Goal: Task Accomplishment & Management: Use online tool/utility

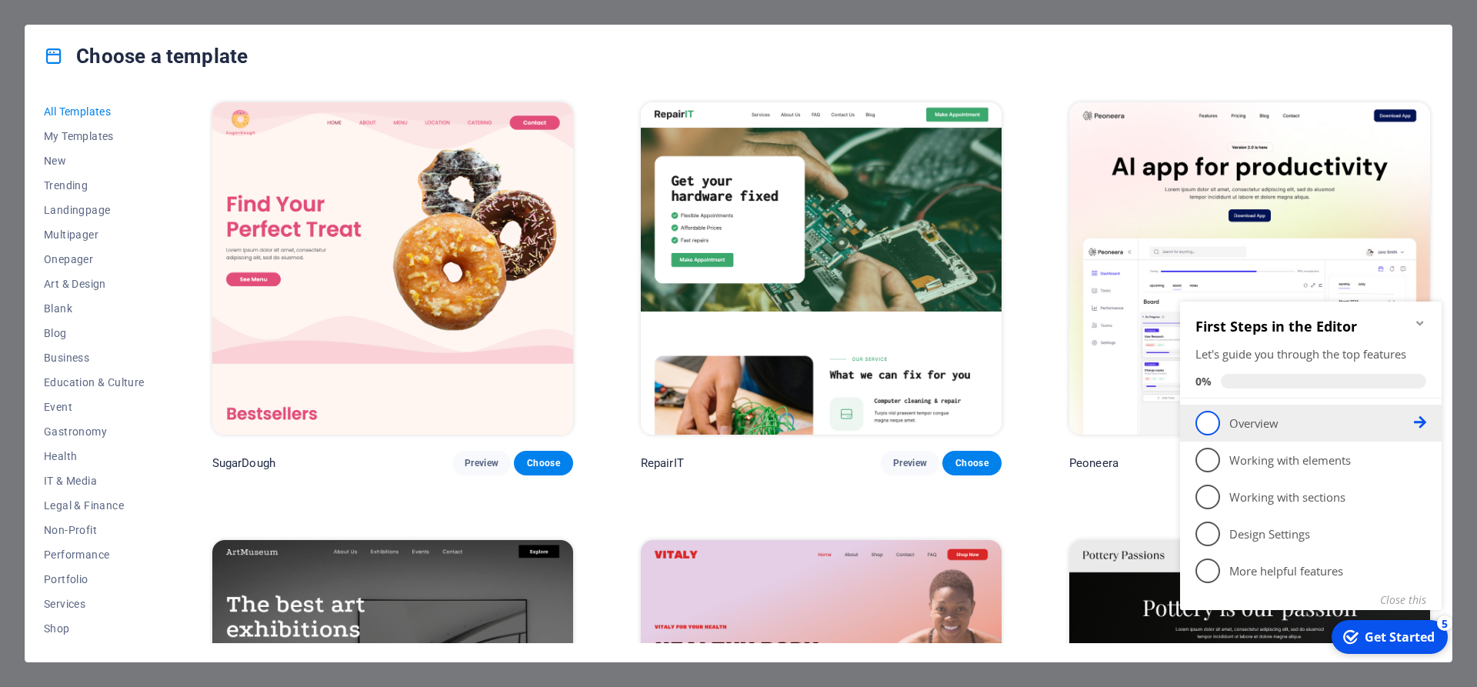
click at [1212, 428] on span "1" at bounding box center [1208, 423] width 25 height 25
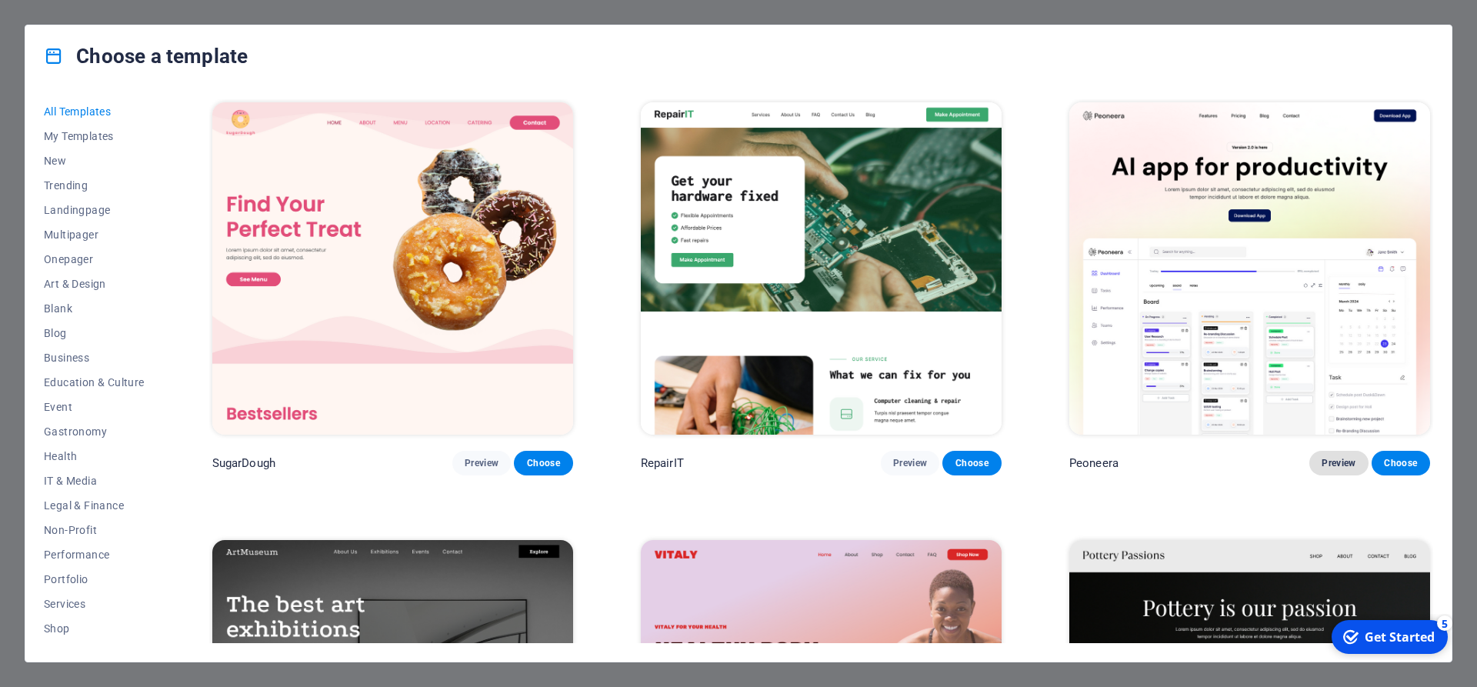
click at [1330, 467] on span "Preview" at bounding box center [1339, 463] width 34 height 12
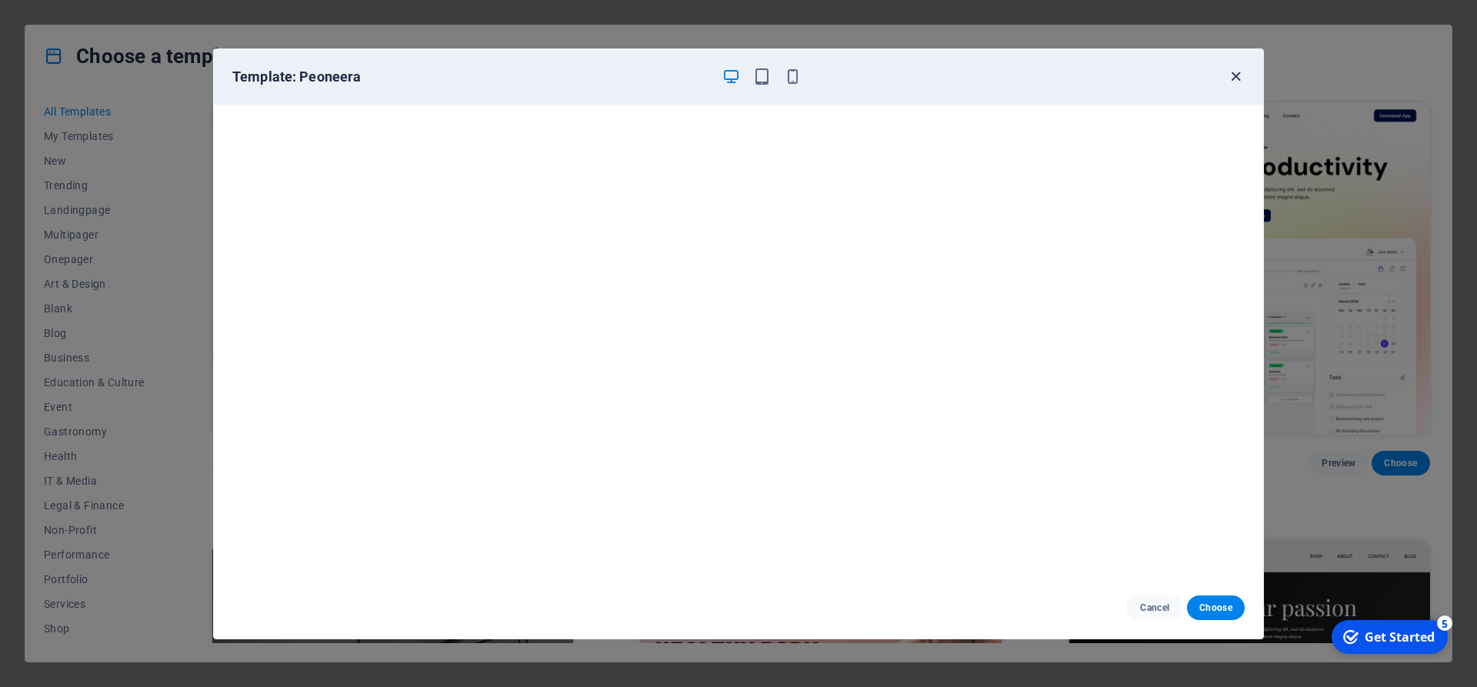
click at [1227, 75] on icon "button" at bounding box center [1236, 77] width 18 height 18
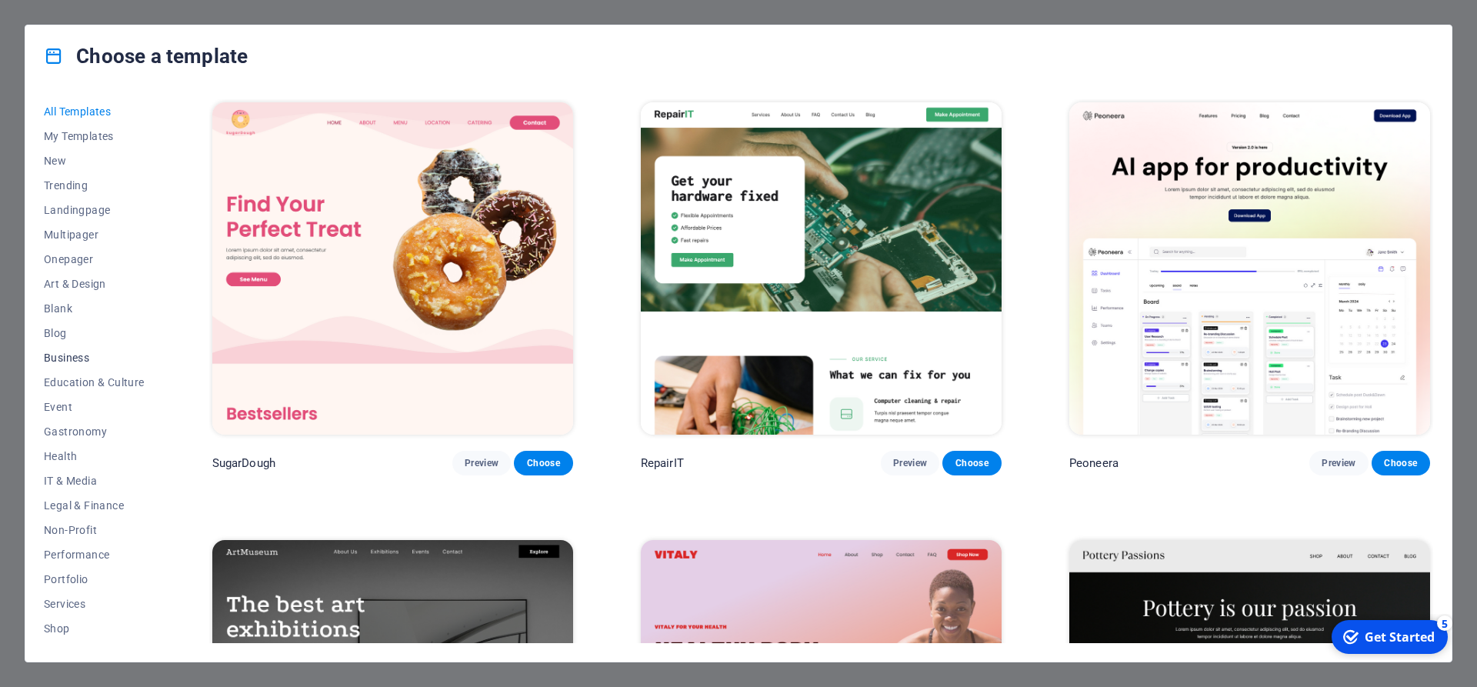
click at [66, 353] on span "Business" at bounding box center [94, 358] width 101 height 12
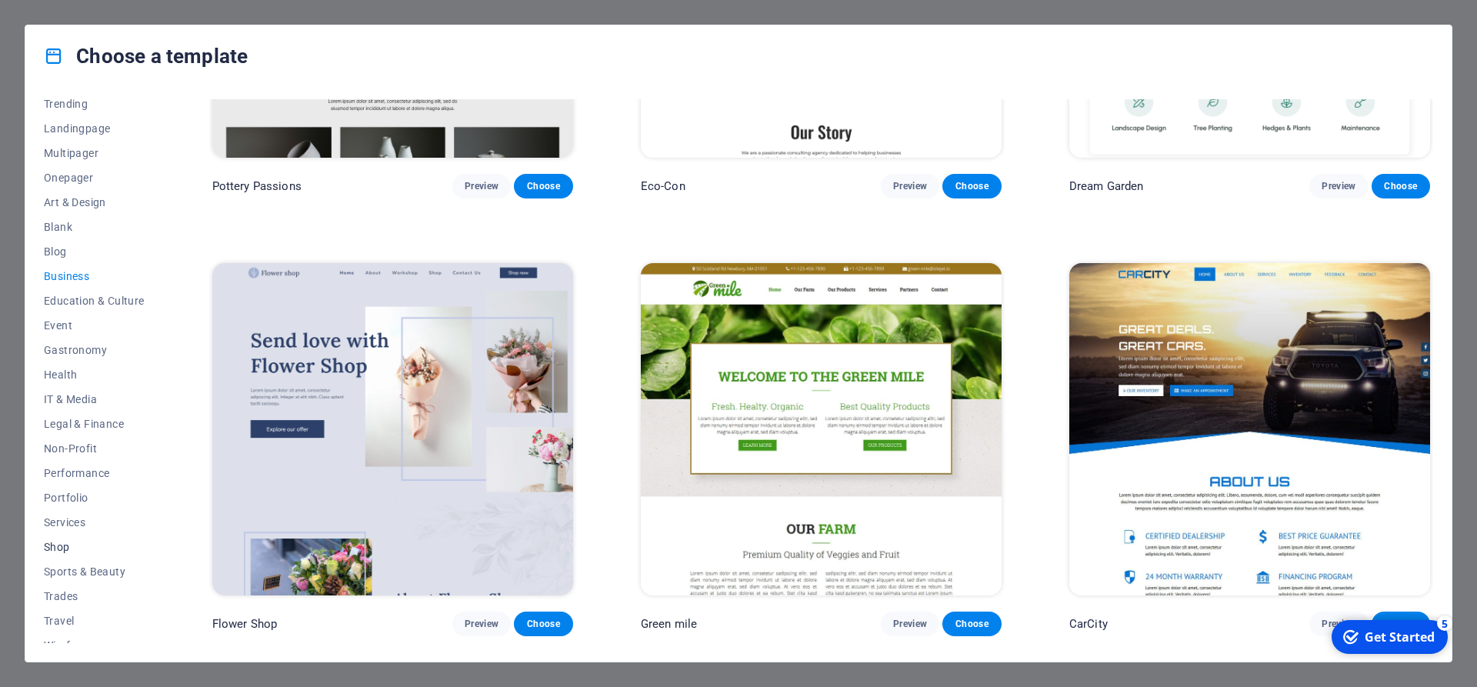
scroll to position [96, 0]
click at [79, 511] on span "Services" at bounding box center [94, 508] width 101 height 12
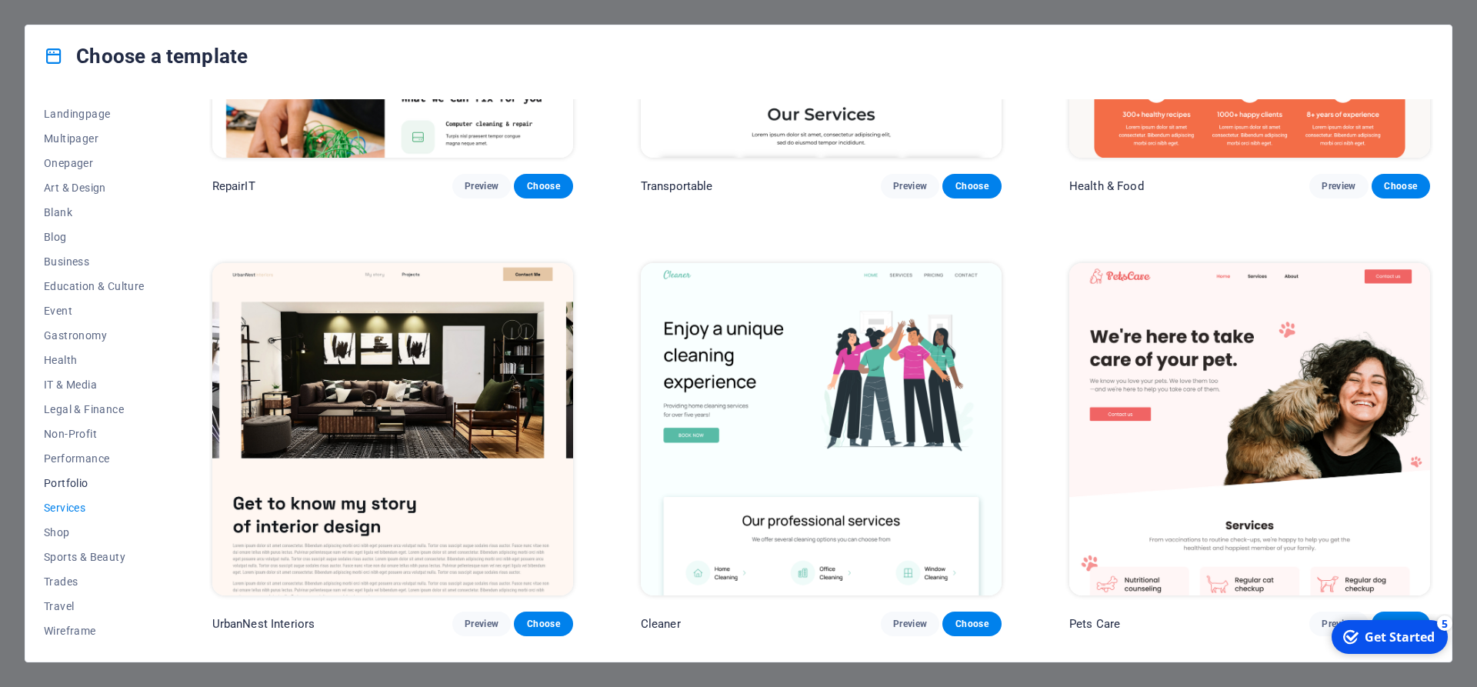
click at [74, 485] on span "Portfolio" at bounding box center [94, 483] width 101 height 12
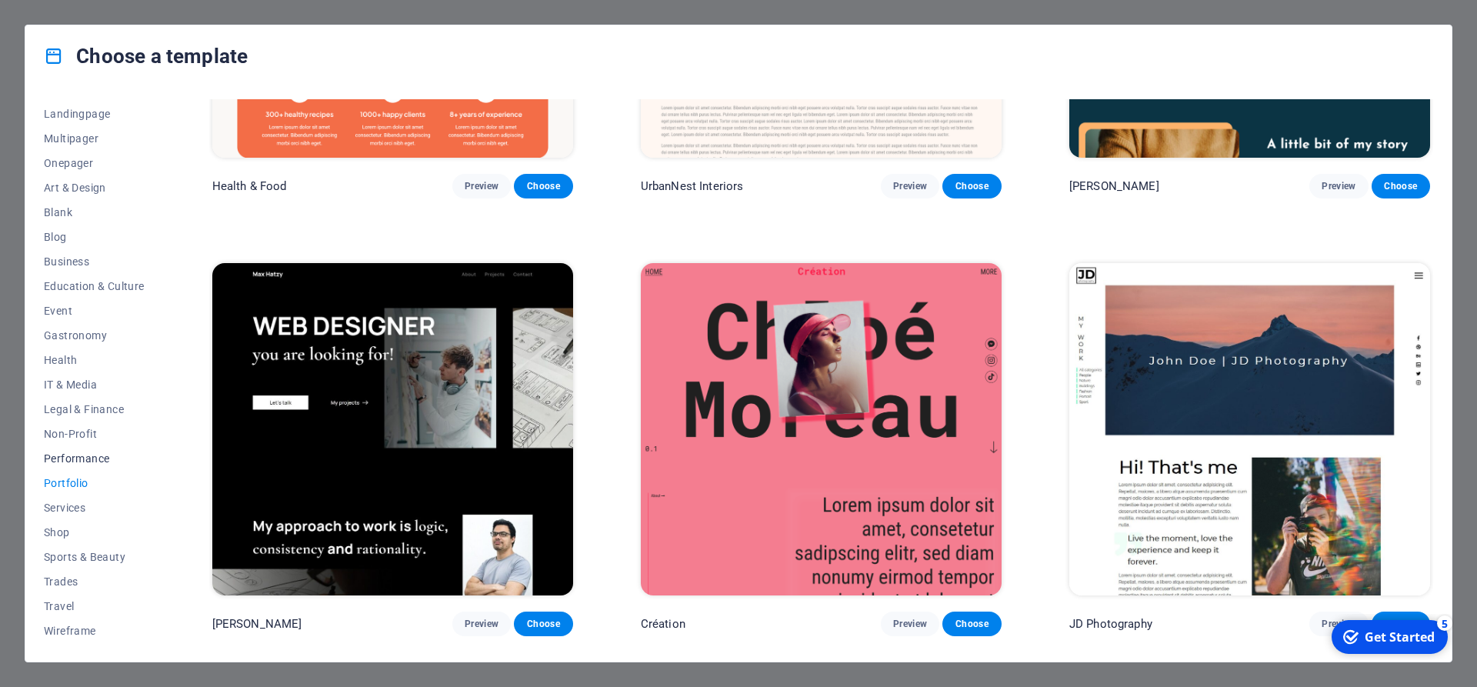
click at [83, 462] on span "Performance" at bounding box center [94, 458] width 101 height 12
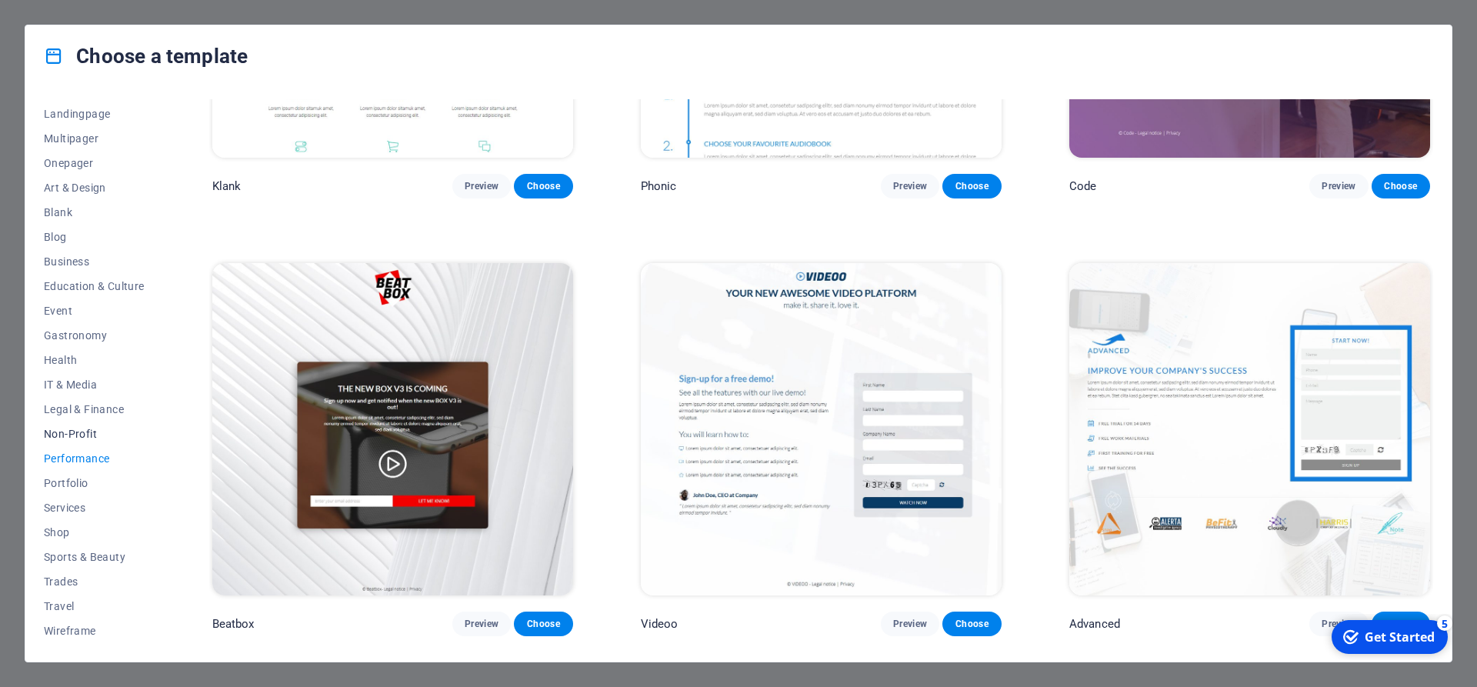
click at [83, 435] on span "Non-Profit" at bounding box center [94, 434] width 101 height 12
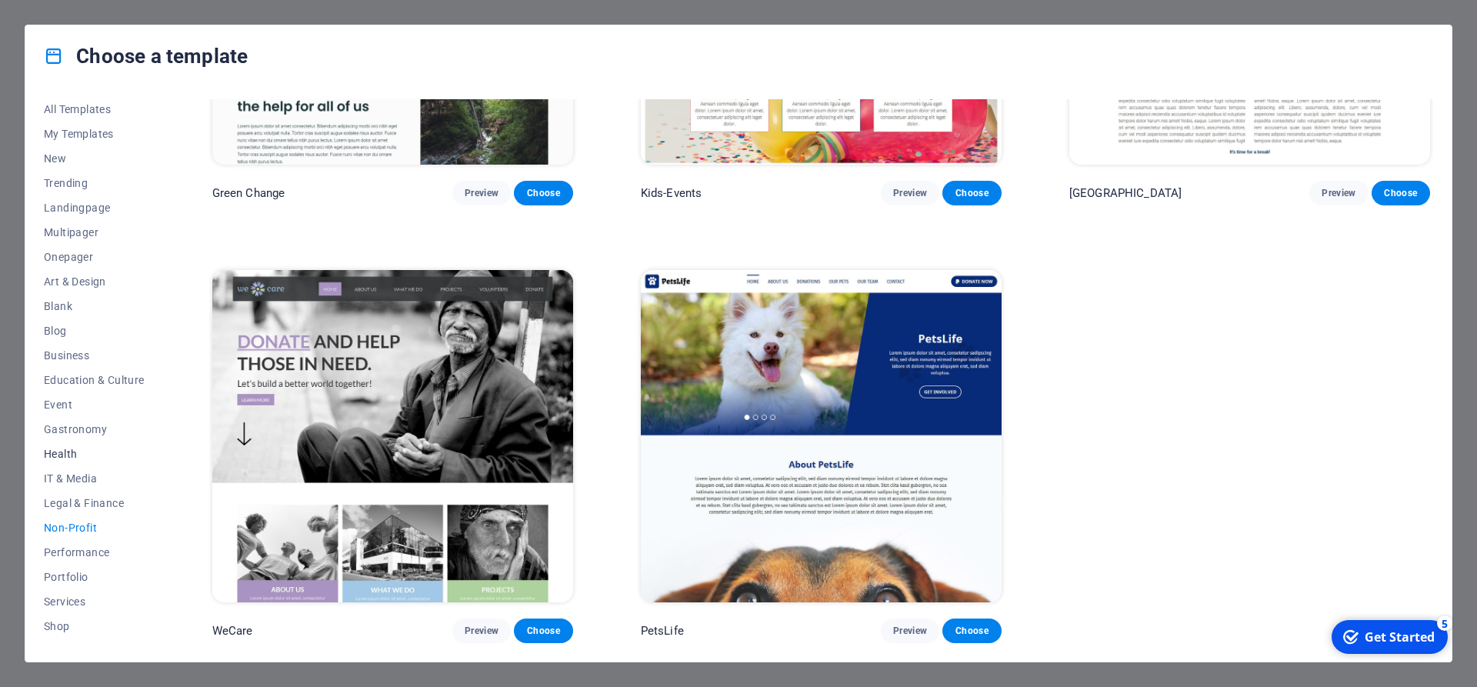
scroll to position [0, 0]
click at [102, 112] on span "All Templates" at bounding box center [94, 111] width 101 height 12
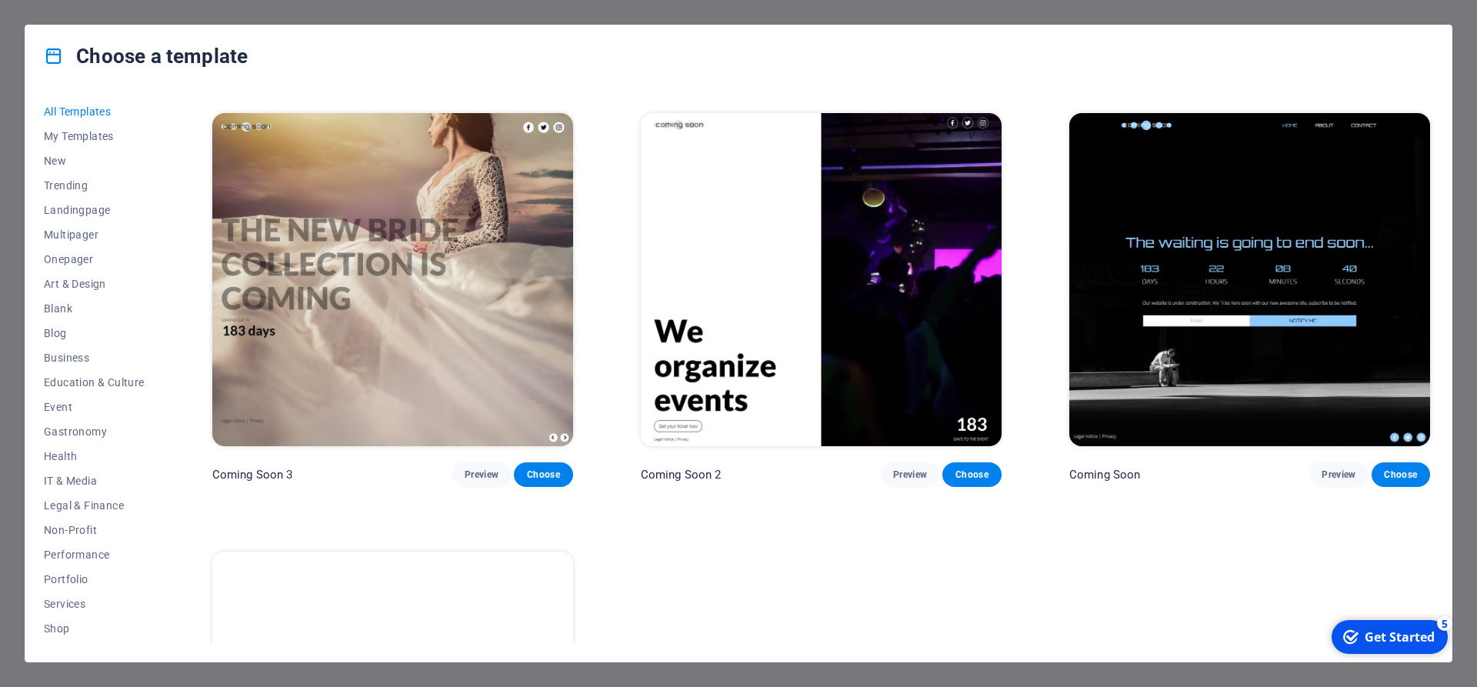
scroll to position [25252, 0]
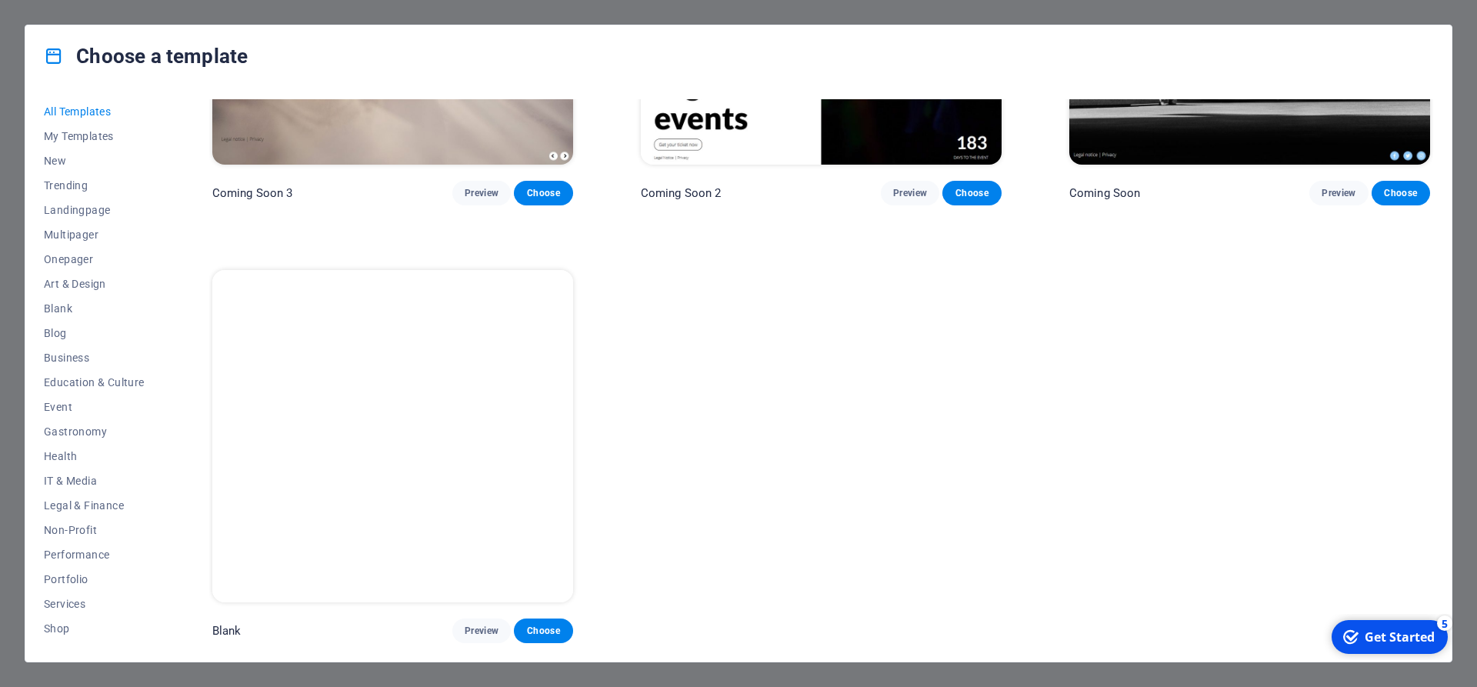
drag, startPoint x: 1429, startPoint y: 289, endPoint x: 102, endPoint y: 43, distance: 1349.0
click at [1387, 646] on div "checkmark Get Started 5" at bounding box center [1390, 637] width 116 height 34
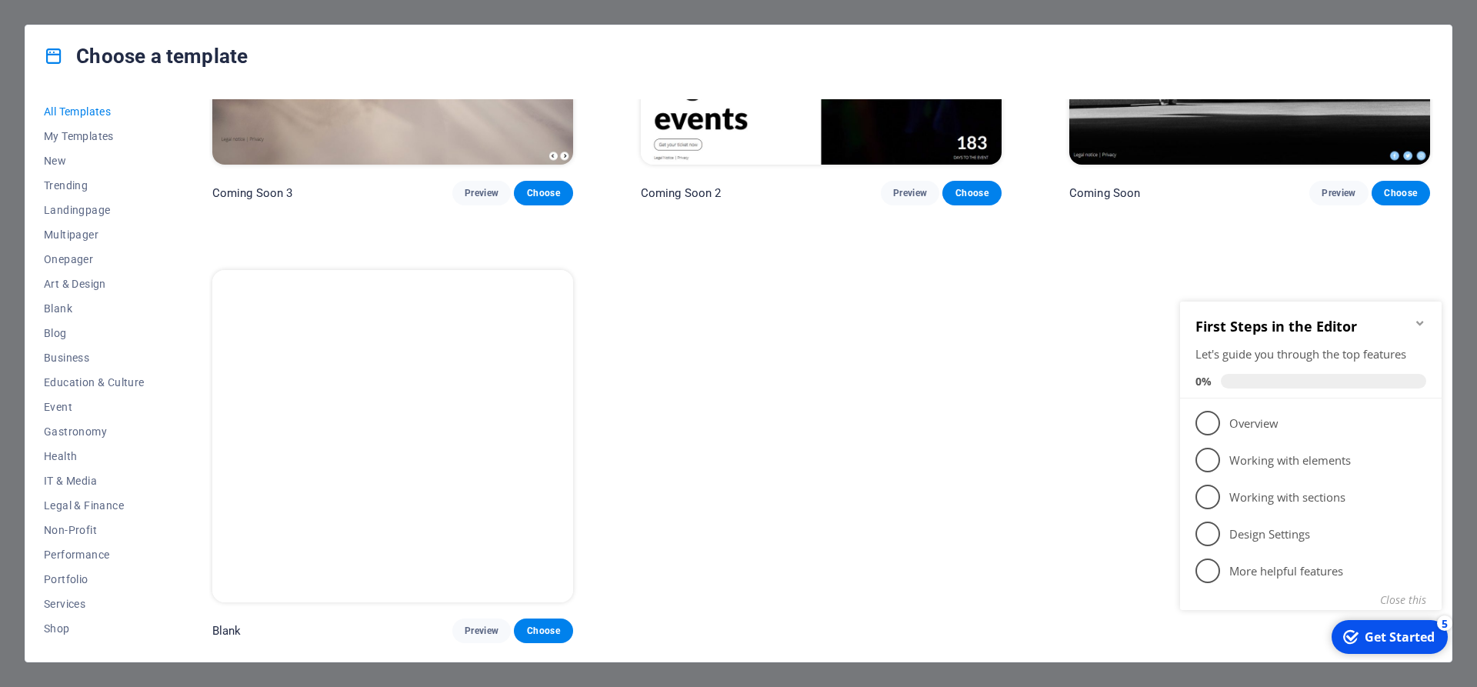
click at [1444, 261] on div "All Templates My Templates New Trending Landingpage Multipager Onepager Art & D…" at bounding box center [738, 374] width 1426 height 575
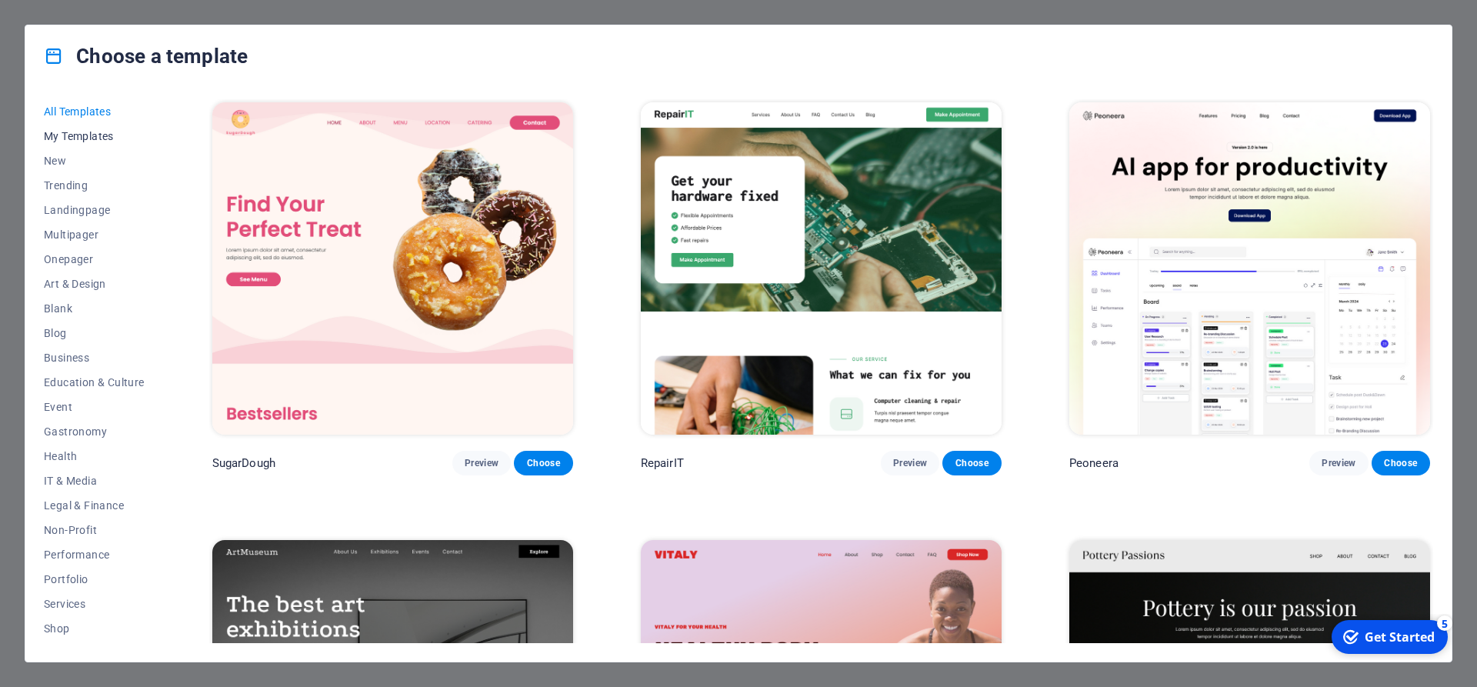
click at [64, 134] on span "My Templates" at bounding box center [94, 136] width 101 height 12
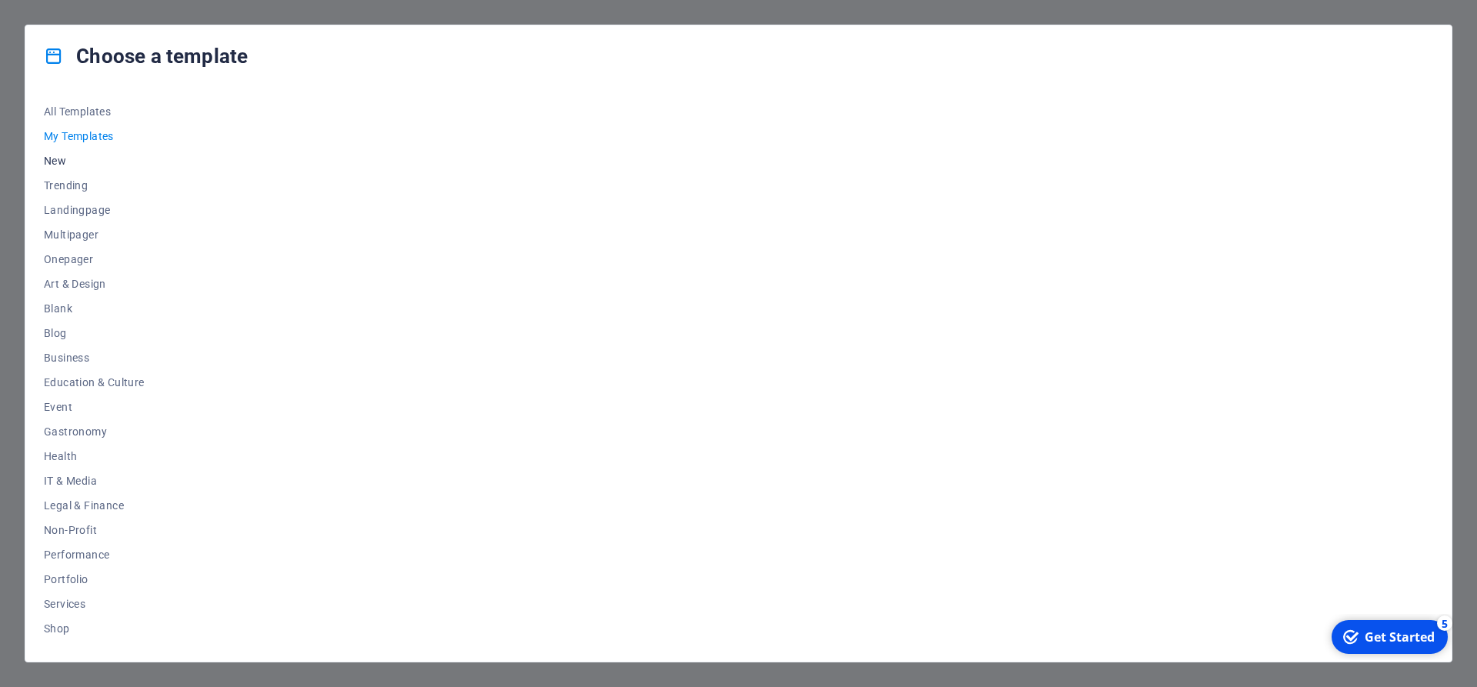
click at [62, 163] on span "New" at bounding box center [94, 161] width 101 height 12
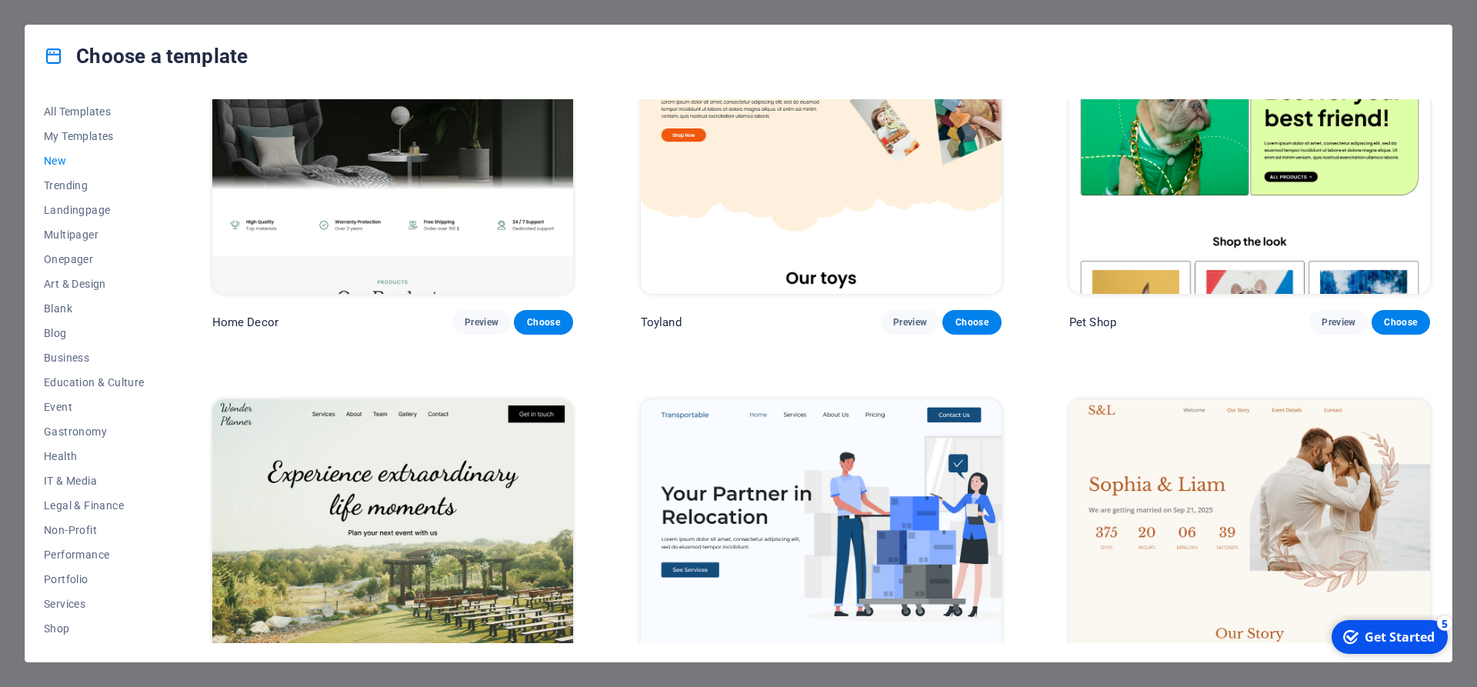
scroll to position [831, 0]
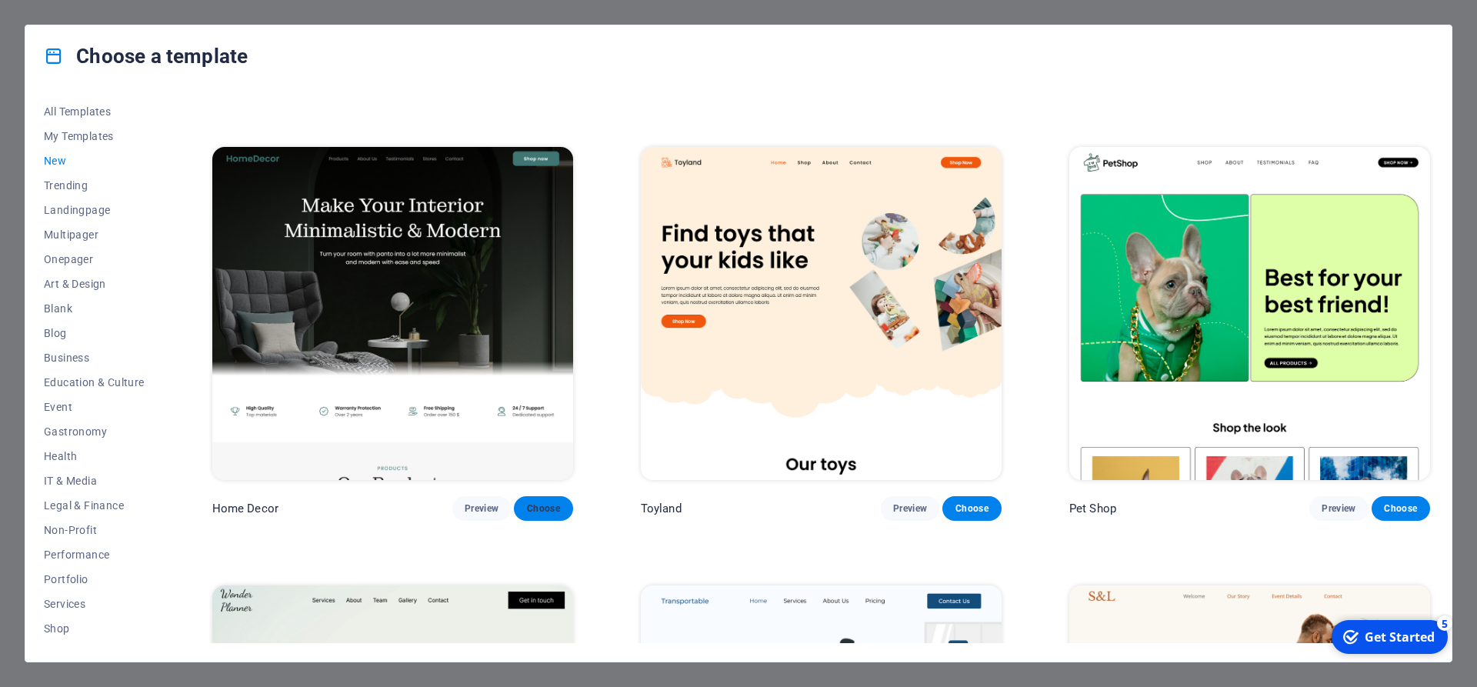
click at [539, 509] on span "Choose" at bounding box center [543, 508] width 34 height 12
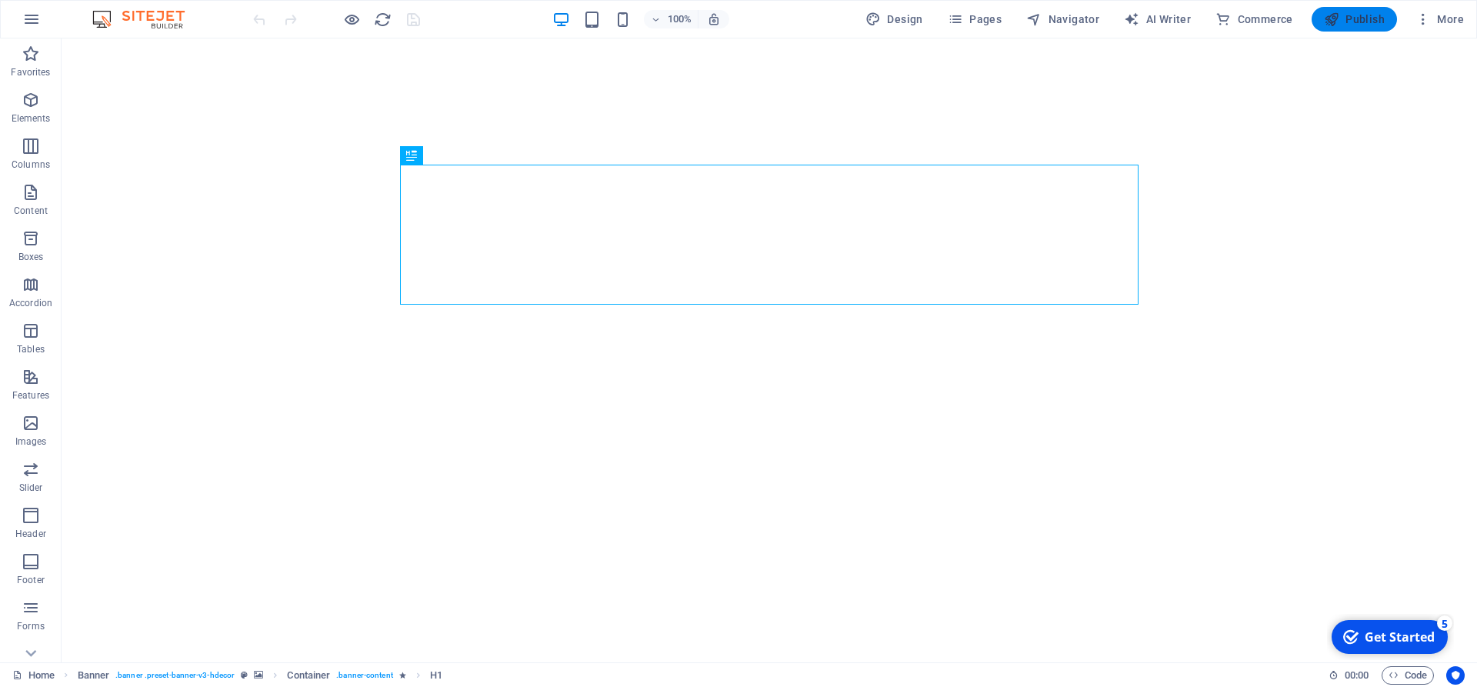
click at [1382, 18] on span "Publish" at bounding box center [1354, 19] width 61 height 15
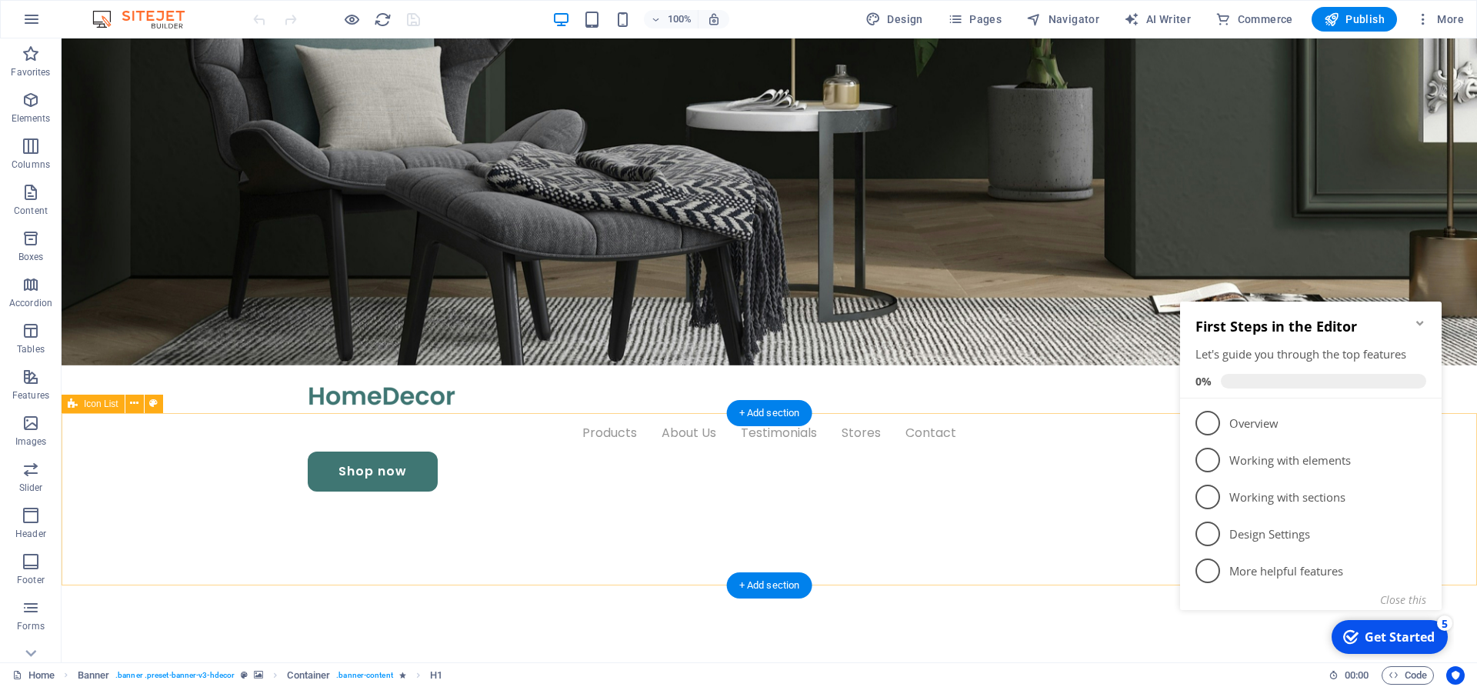
scroll to position [471, 0]
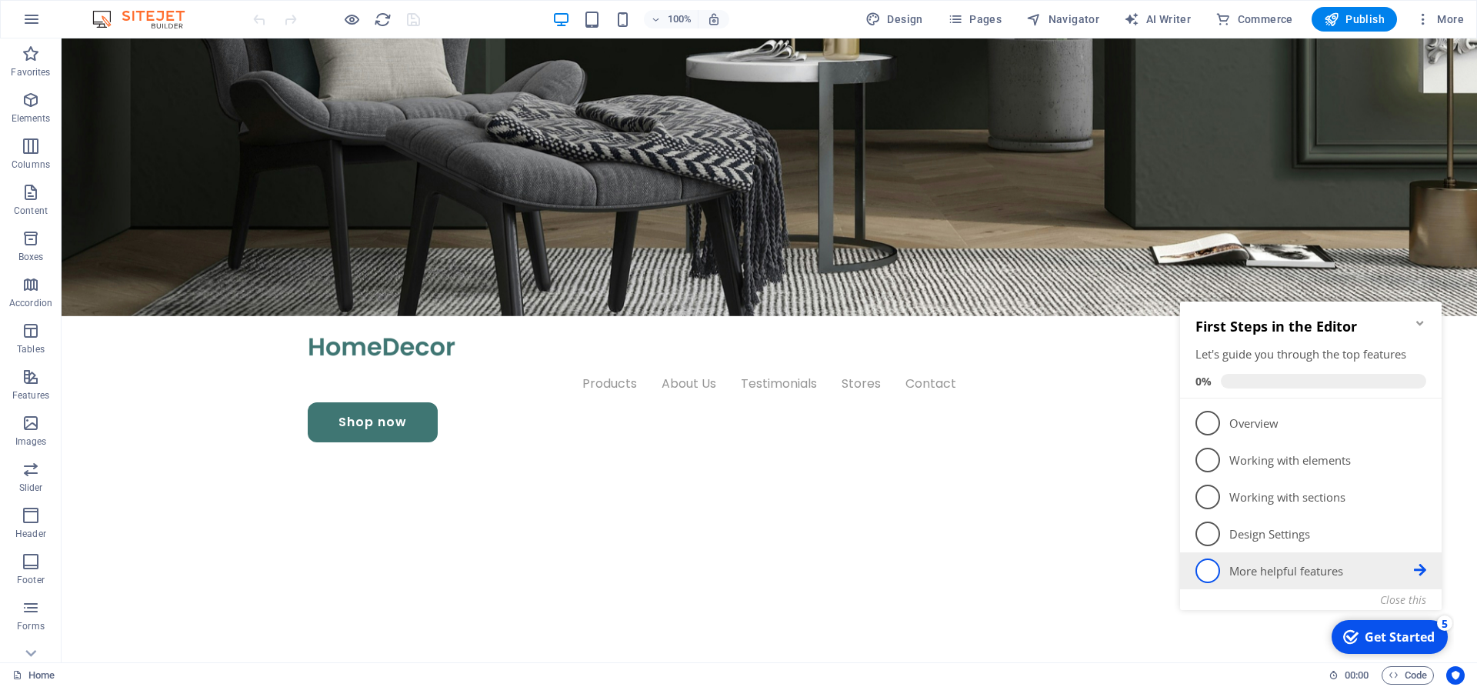
click at [1202, 573] on span "5" at bounding box center [1208, 571] width 25 height 25
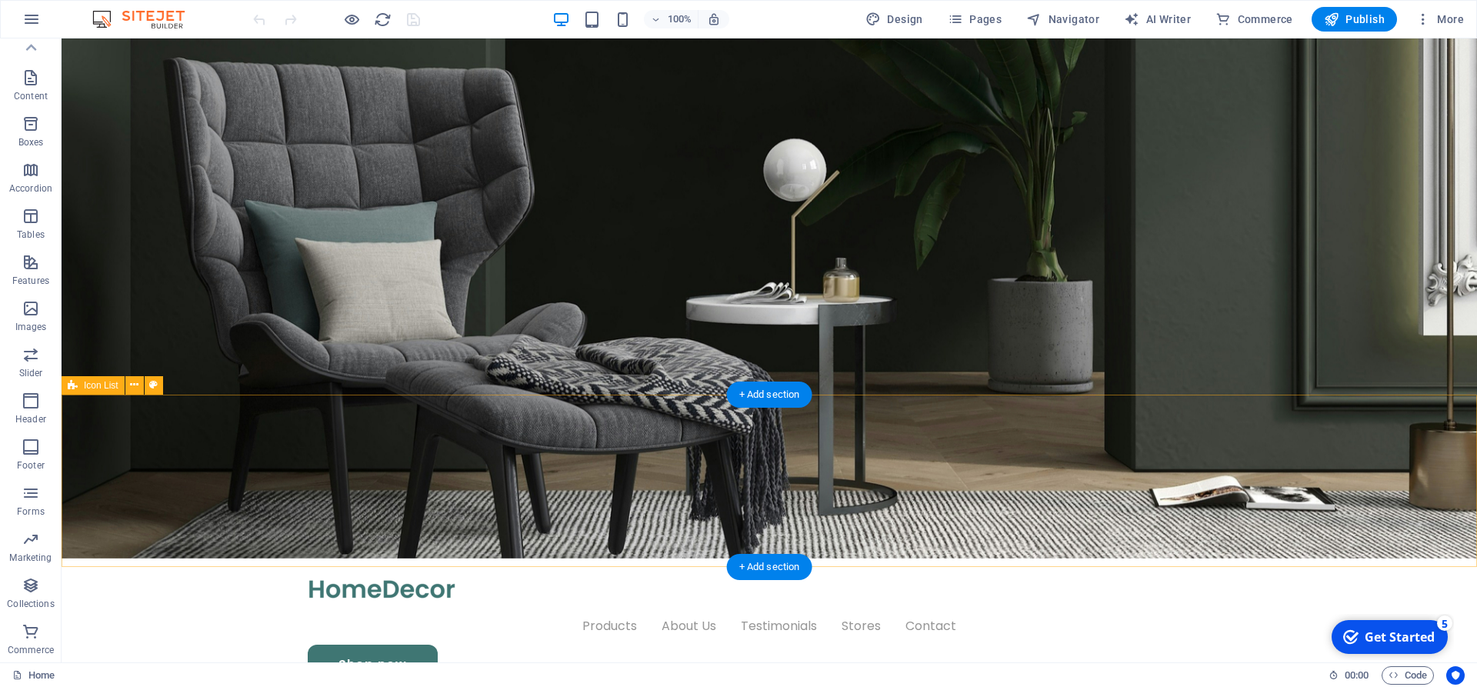
scroll to position [78, 0]
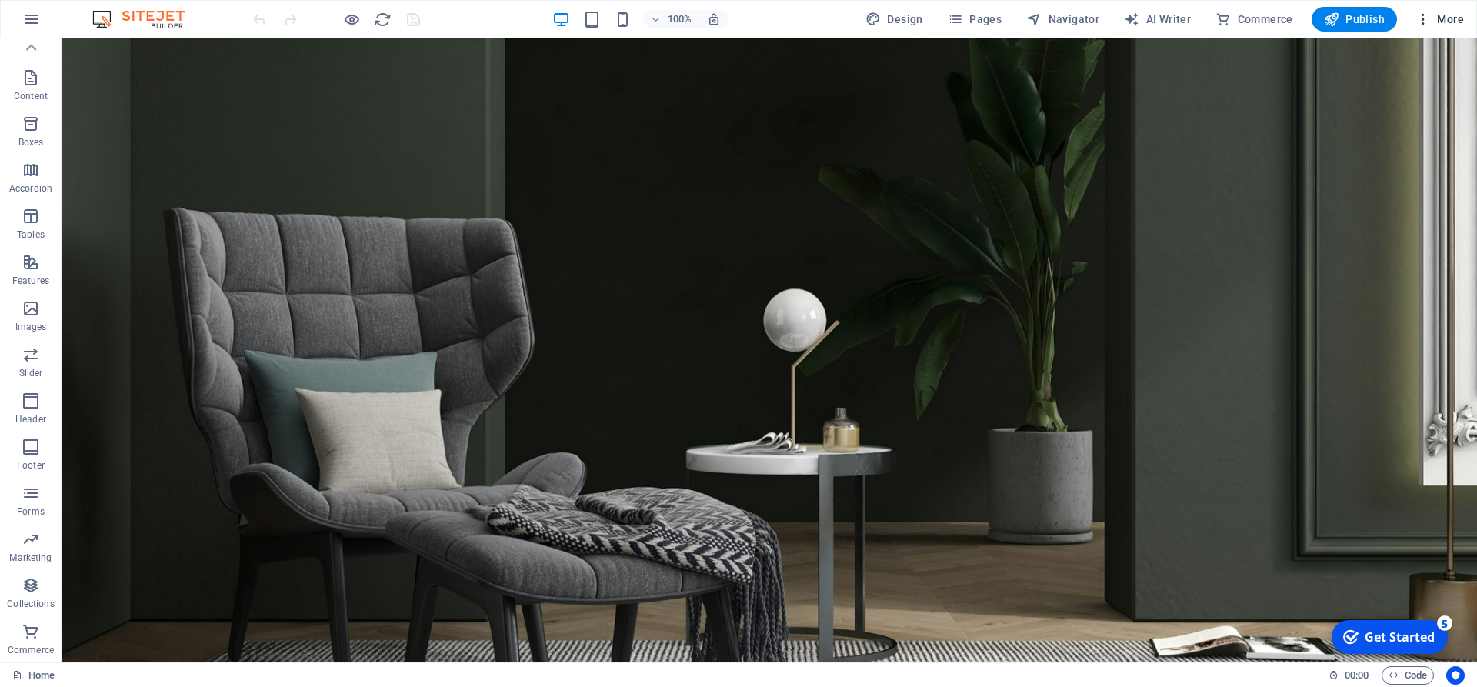
click at [1424, 22] on icon "button" at bounding box center [1423, 19] width 15 height 15
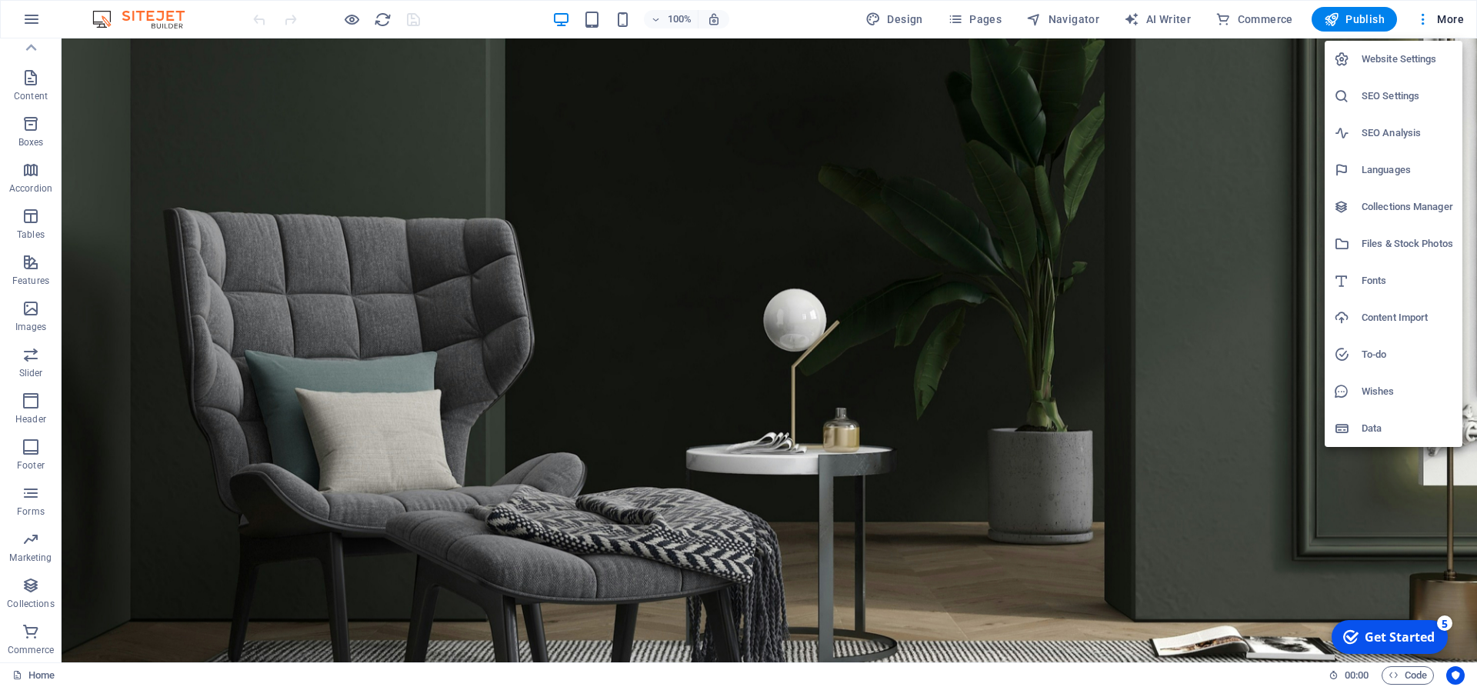
click at [1401, 61] on h6 "Website Settings" at bounding box center [1408, 59] width 92 height 18
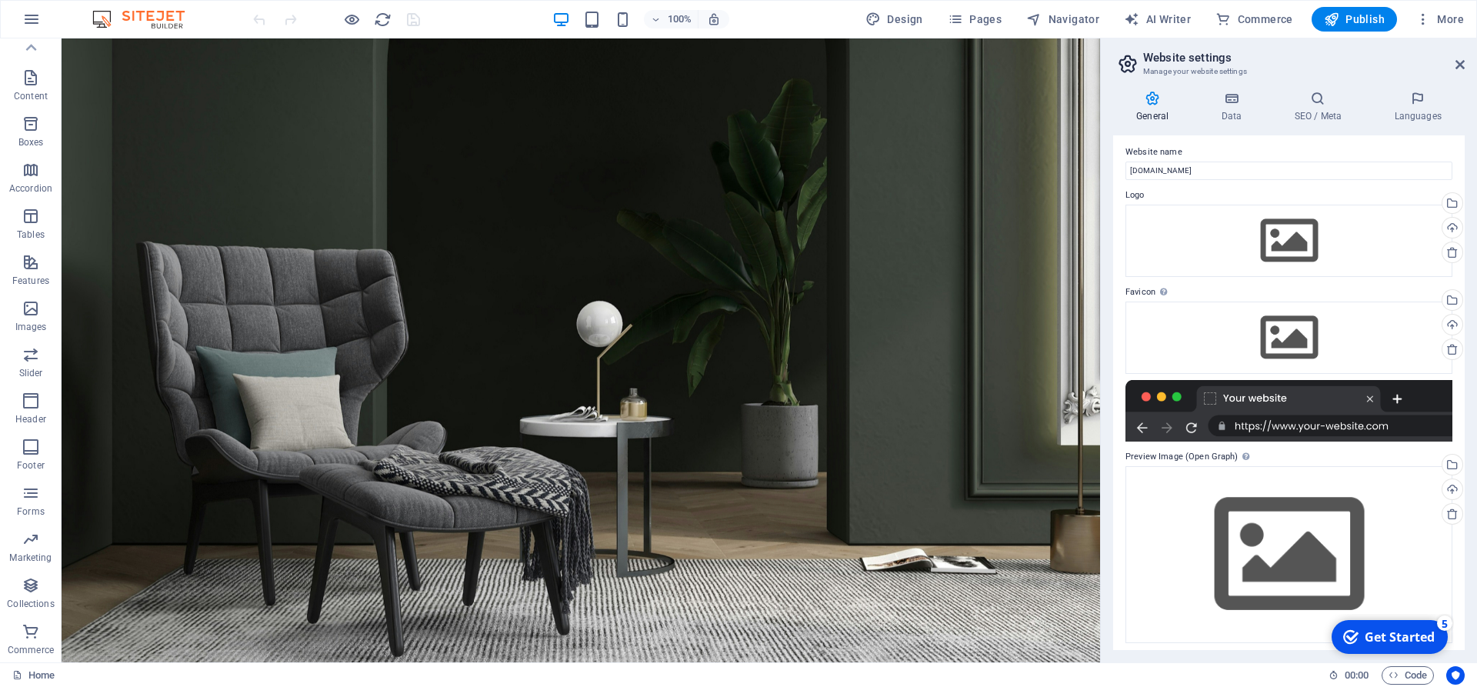
scroll to position [0, 0]
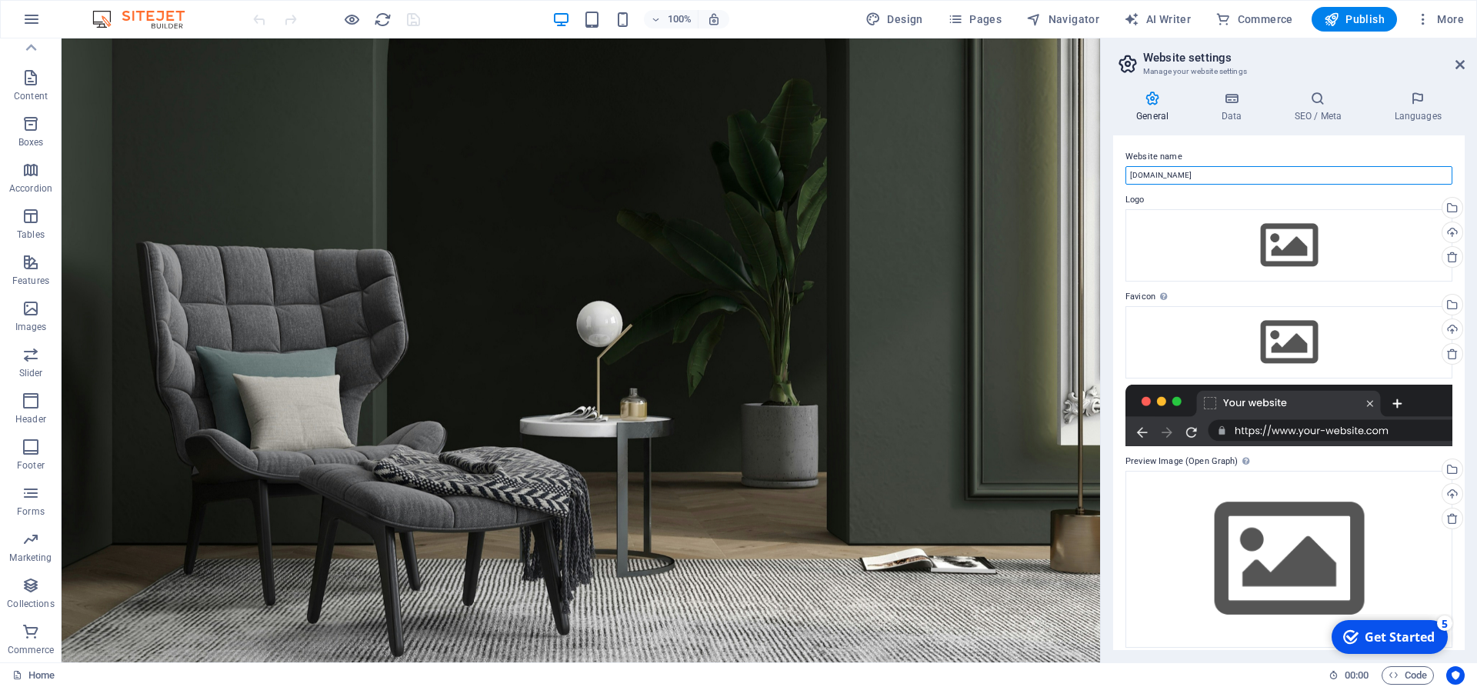
click at [1177, 178] on input "mbi.top" at bounding box center [1289, 175] width 327 height 18
click at [1405, 682] on span "Code" at bounding box center [1408, 675] width 38 height 18
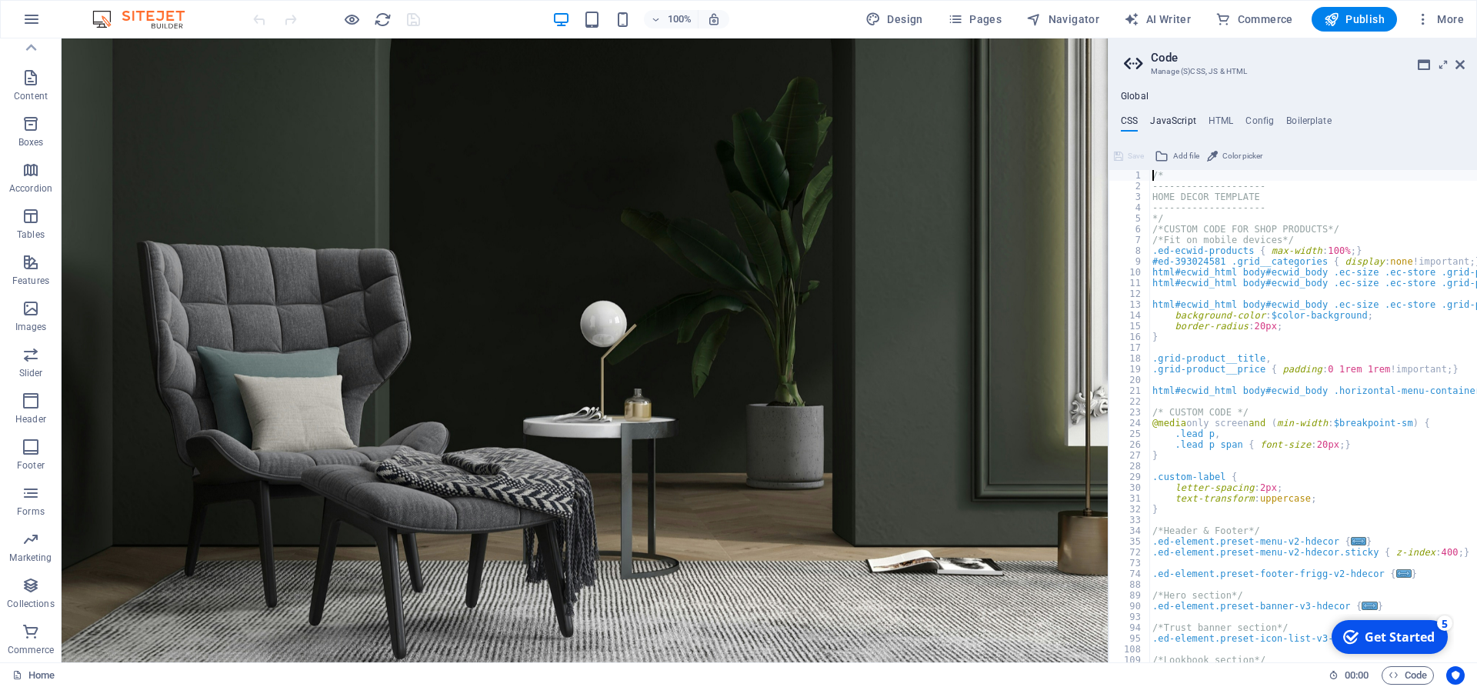
click at [1168, 119] on h4 "JavaScript" at bounding box center [1172, 123] width 45 height 17
type textarea "/* JS for preset "Menu V2" */"
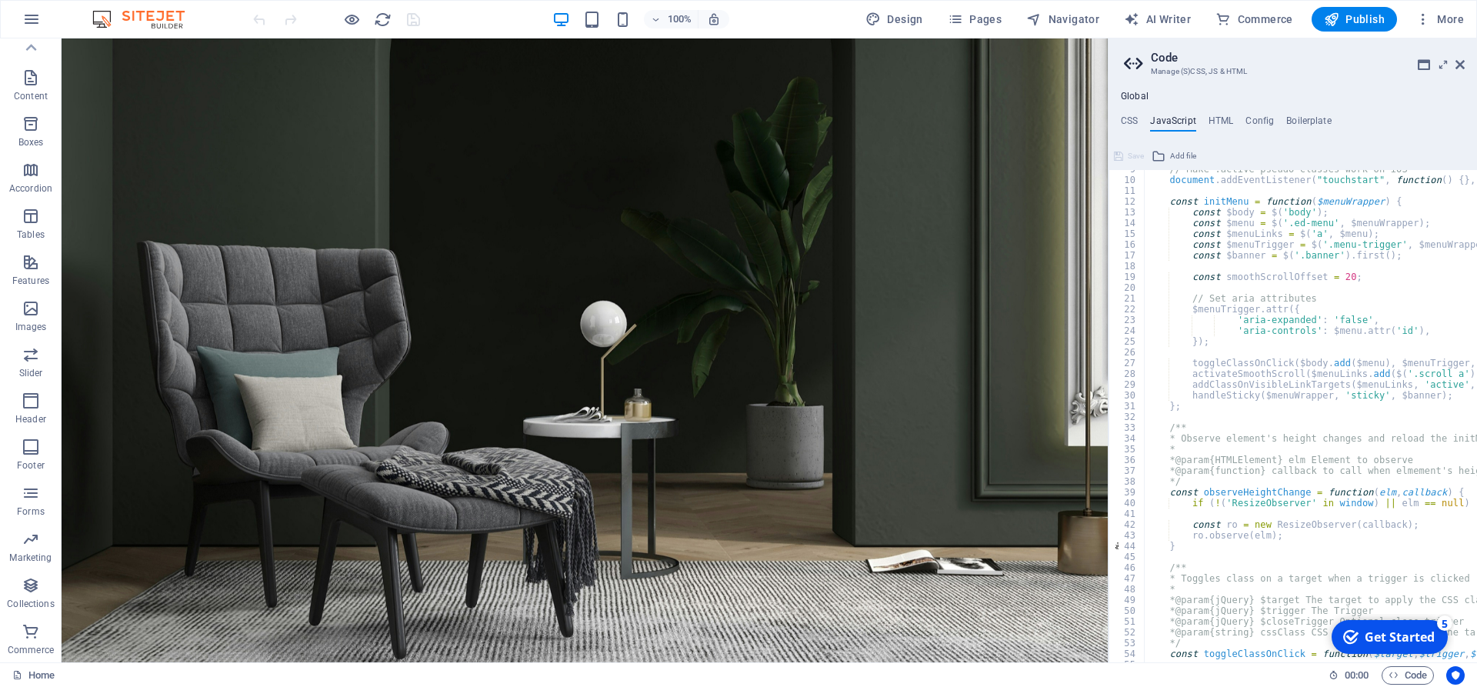
scroll to position [92, 0]
click at [1129, 125] on h4 "CSS" at bounding box center [1129, 123] width 17 height 17
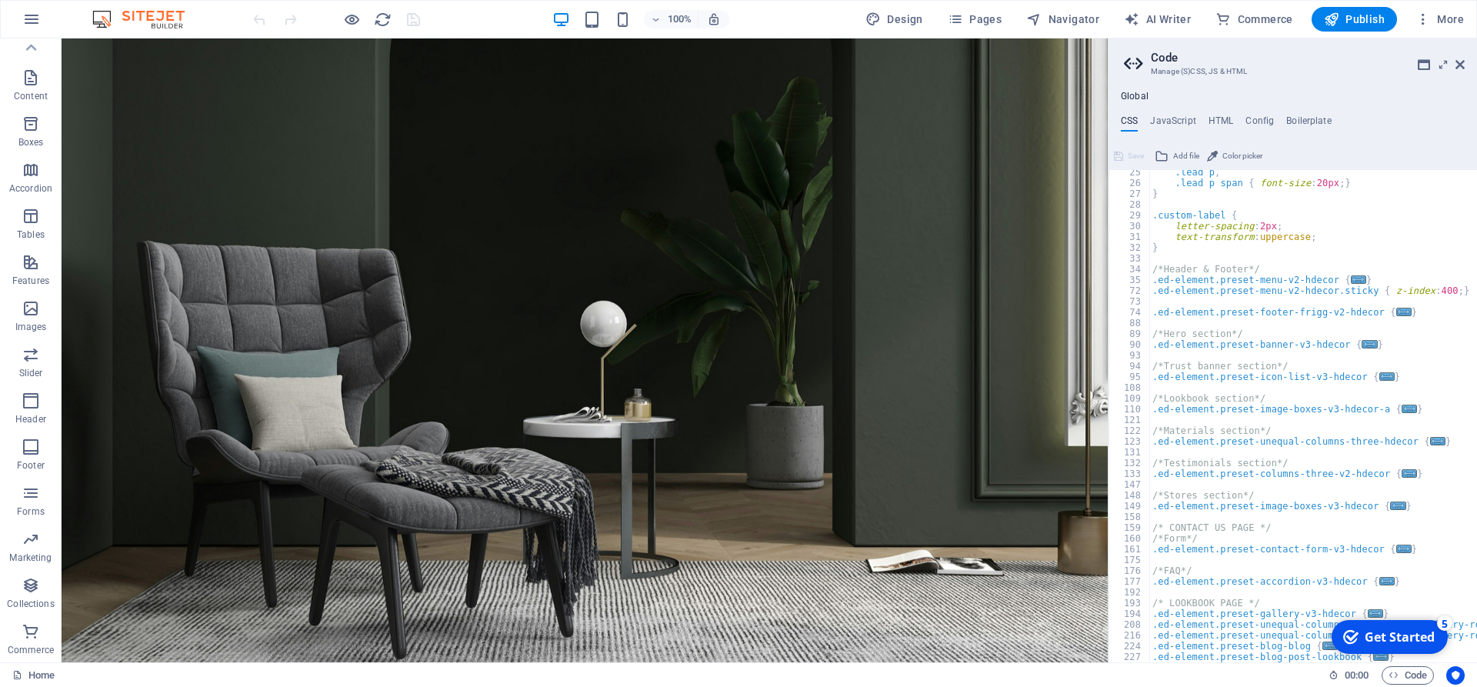
scroll to position [0, 0]
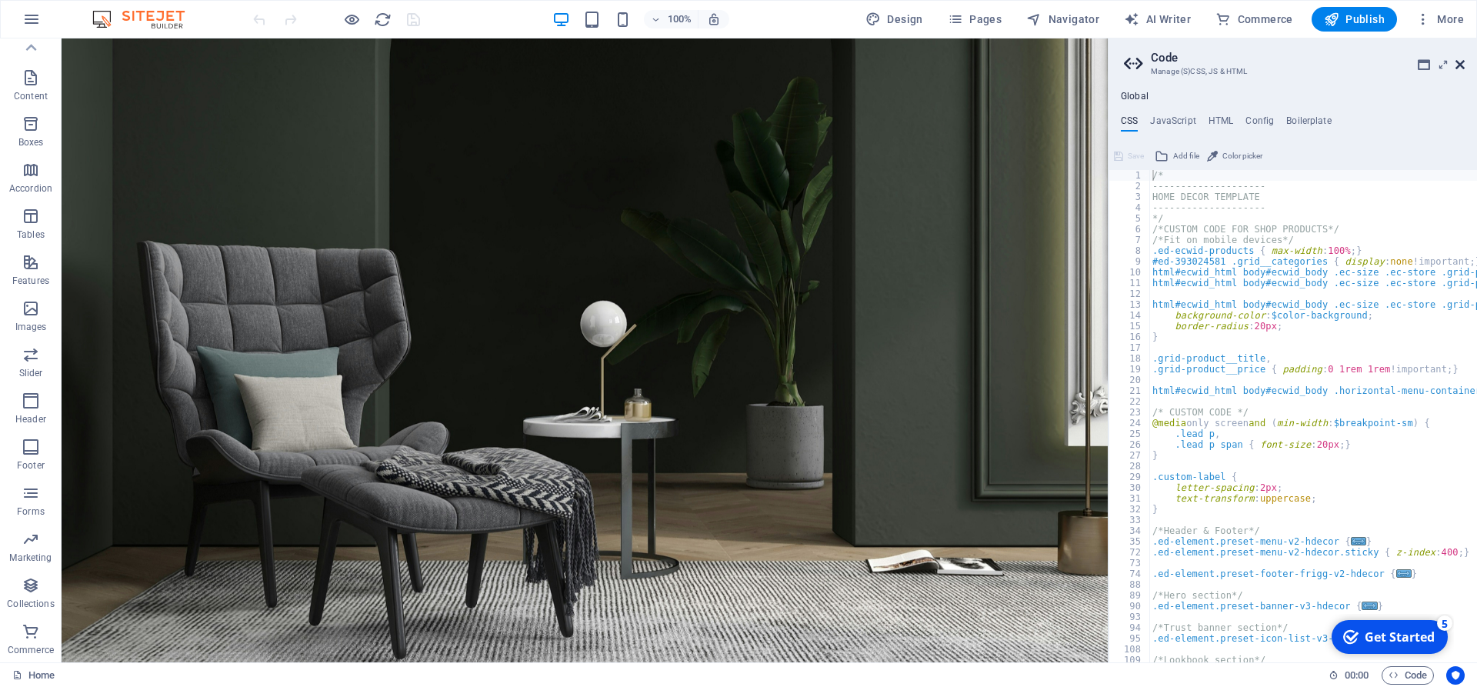
click at [1456, 67] on icon at bounding box center [1460, 64] width 9 height 12
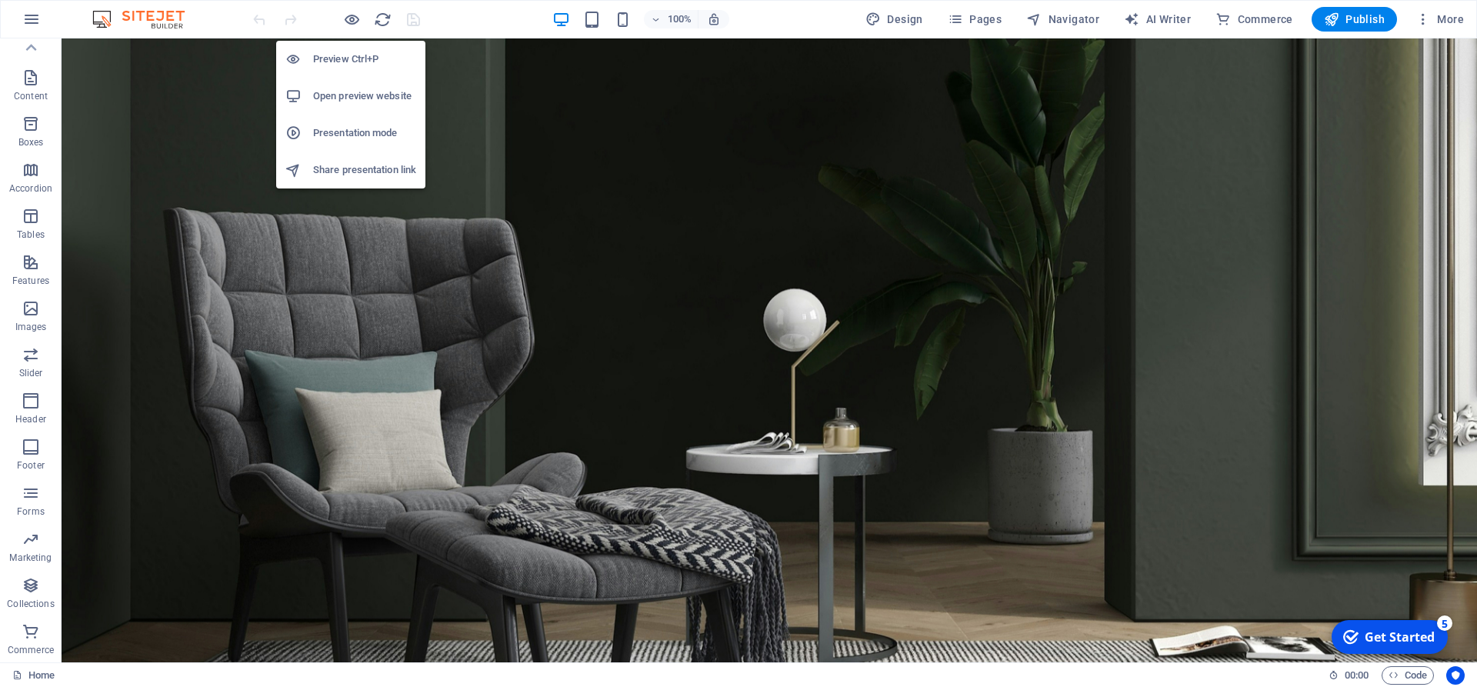
click at [345, 95] on h6 "Open preview website" at bounding box center [364, 96] width 103 height 18
click at [370, 64] on h6 "Preview Ctrl+P" at bounding box center [364, 59] width 103 height 18
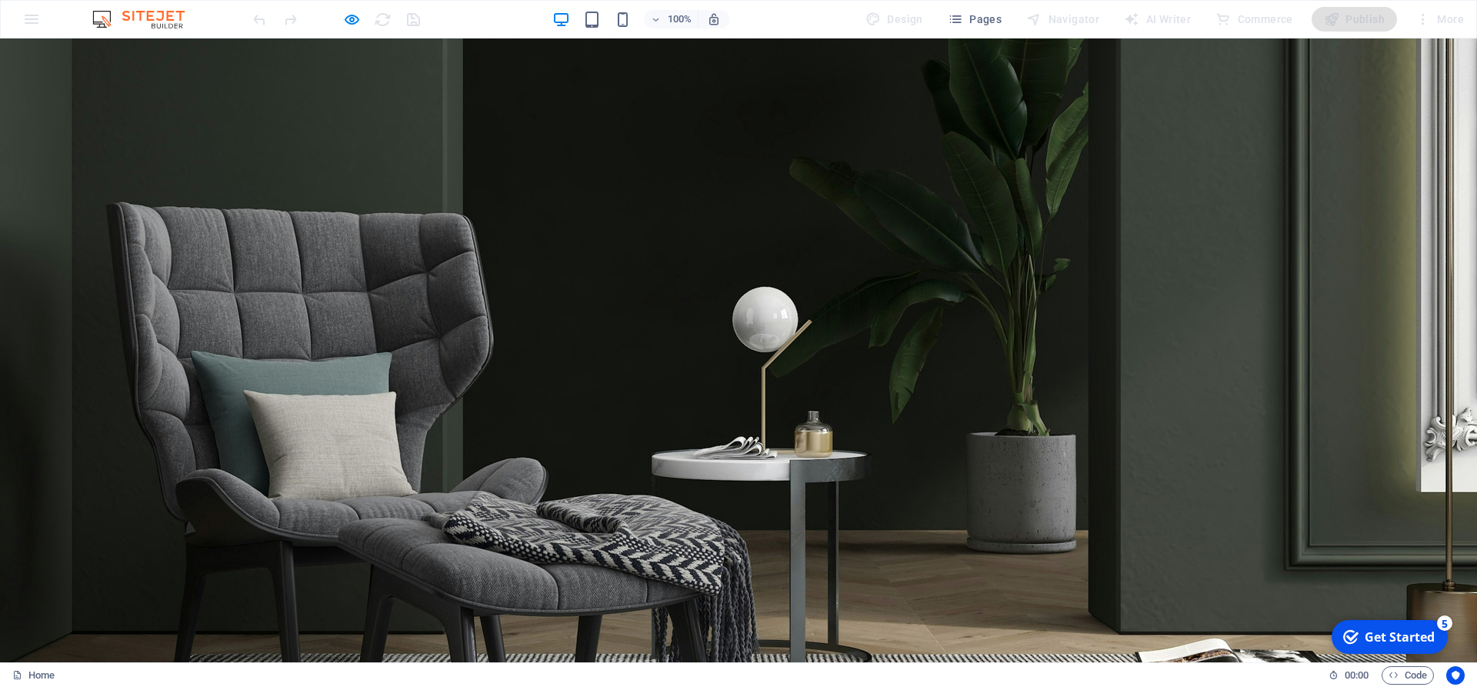
click at [1407, 642] on div "Get Started" at bounding box center [1400, 637] width 70 height 17
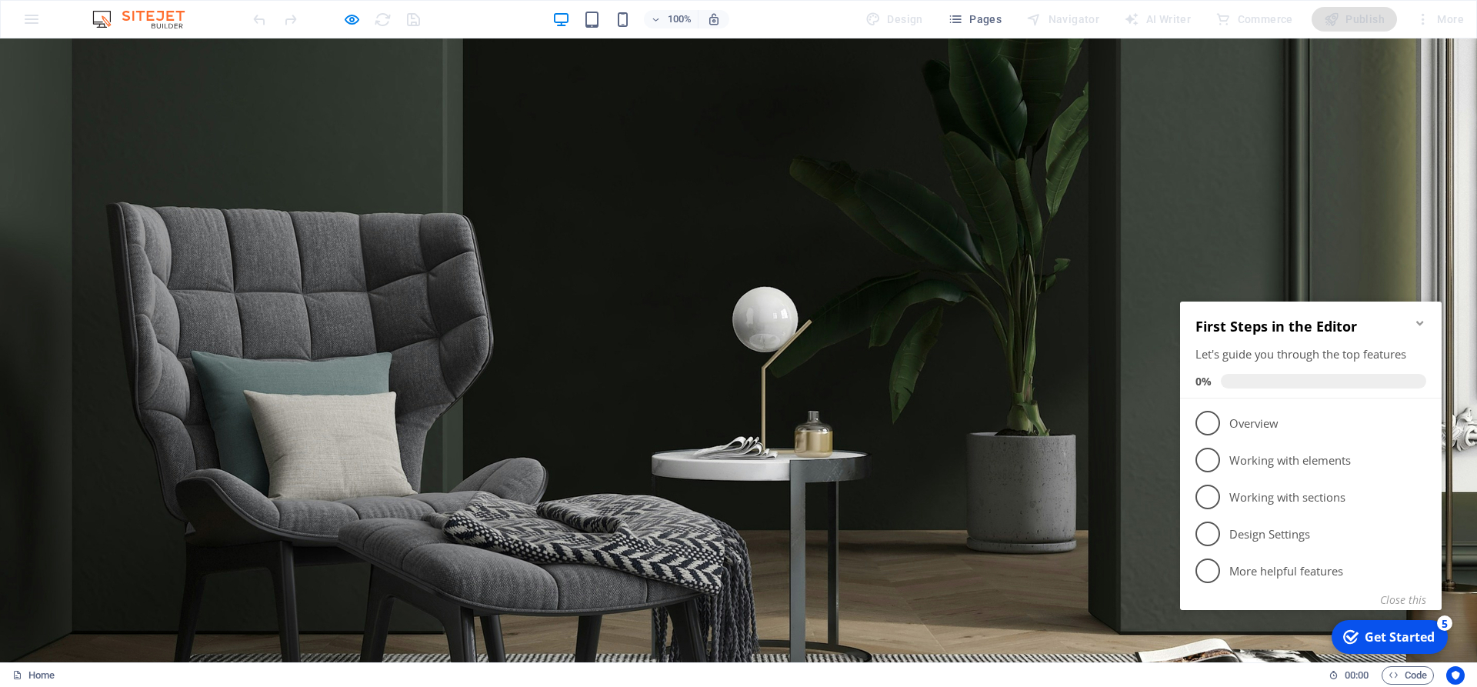
click at [1407, 642] on div "Get Started" at bounding box center [1400, 637] width 70 height 17
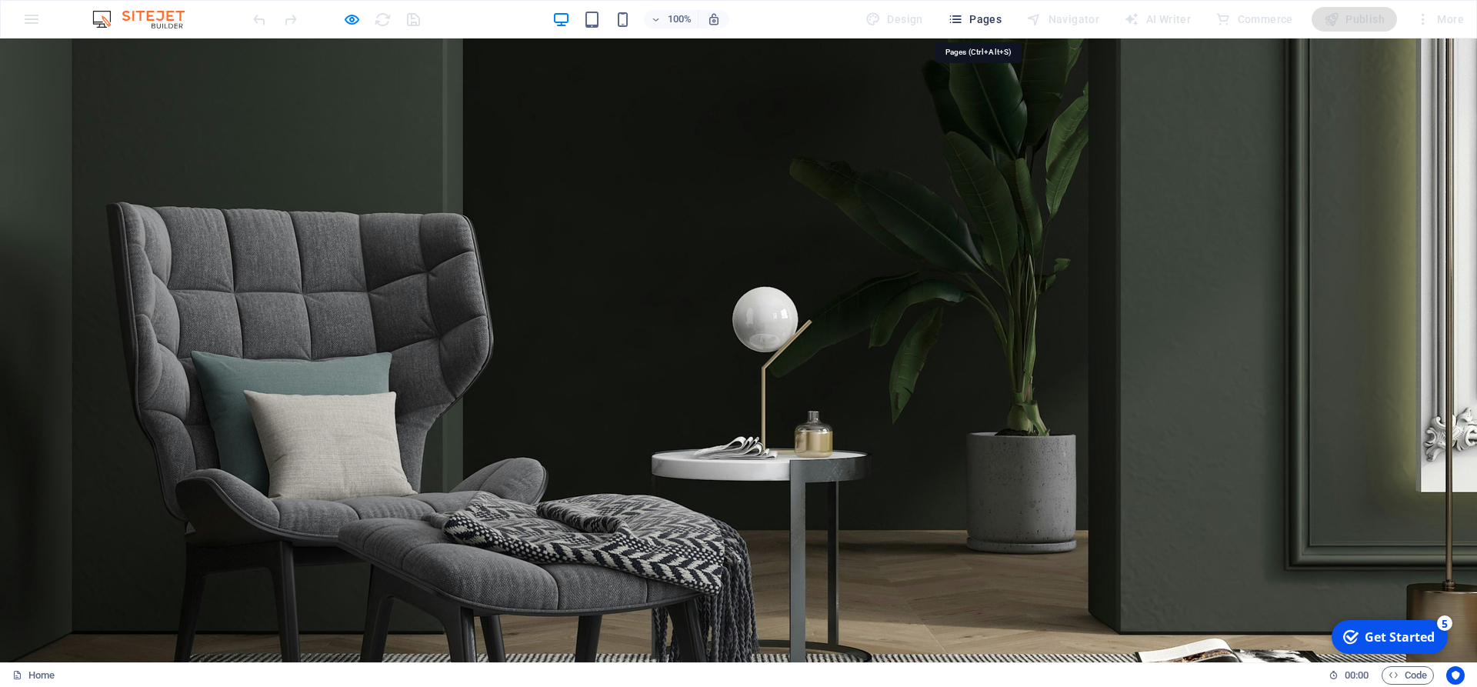
click at [972, 22] on span "Pages" at bounding box center [975, 19] width 54 height 15
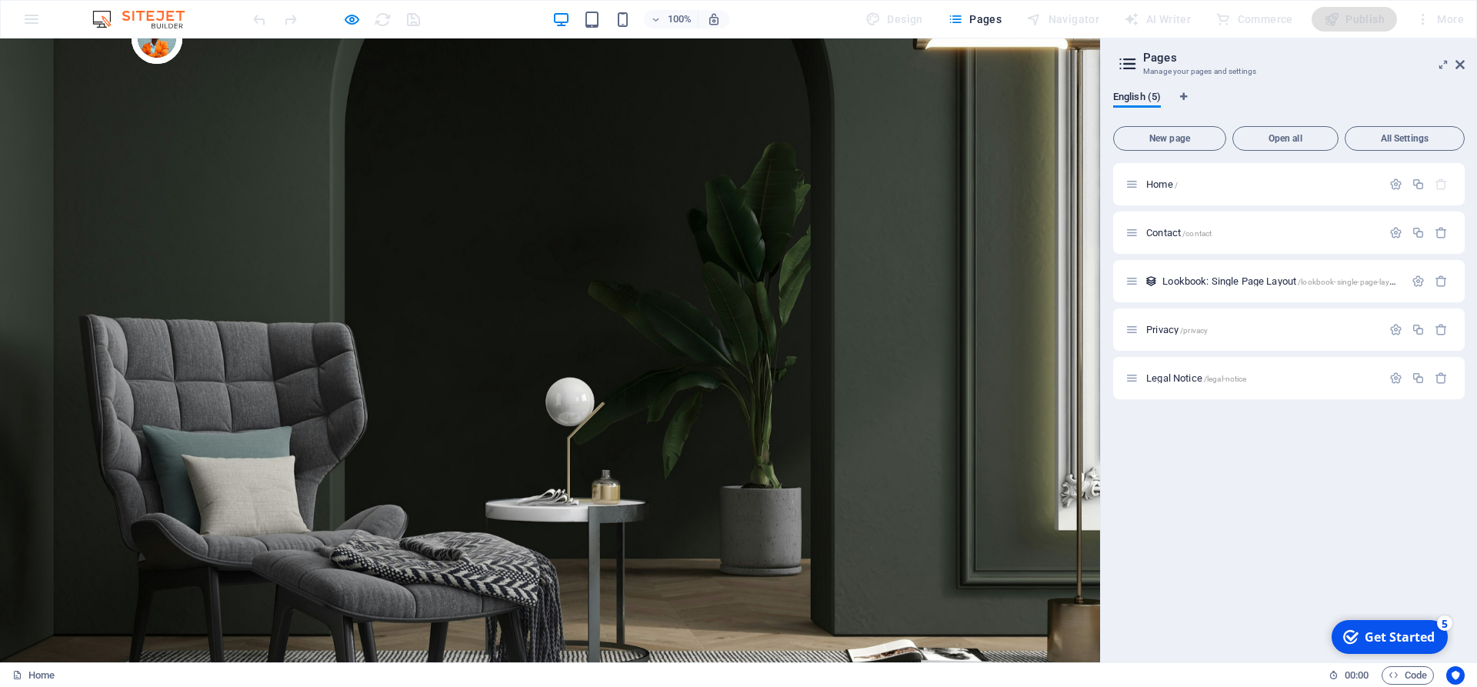
click at [148, 17] on img at bounding box center [145, 19] width 115 height 18
click at [99, 20] on img at bounding box center [145, 19] width 115 height 18
click at [1458, 65] on icon at bounding box center [1460, 64] width 9 height 12
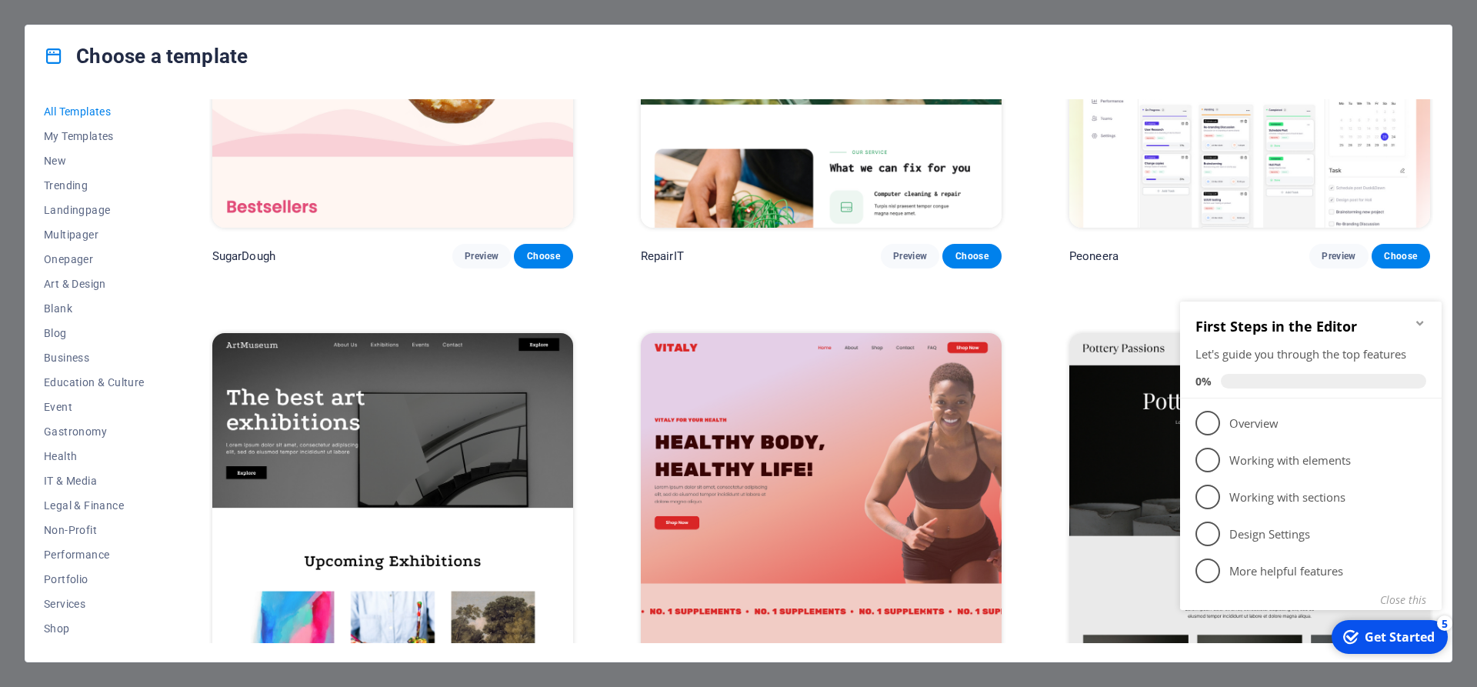
scroll to position [208, 0]
click at [58, 324] on button "Blog" at bounding box center [94, 333] width 101 height 25
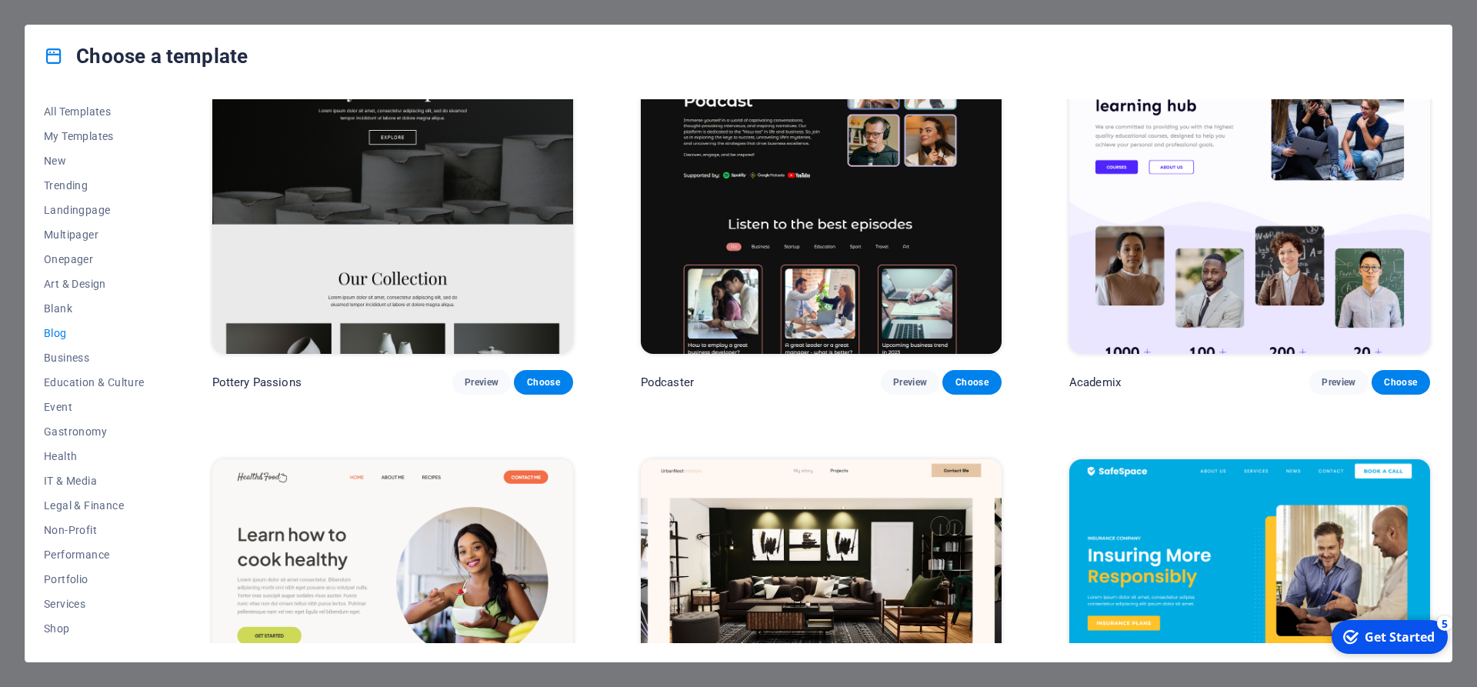
scroll to position [762, 0]
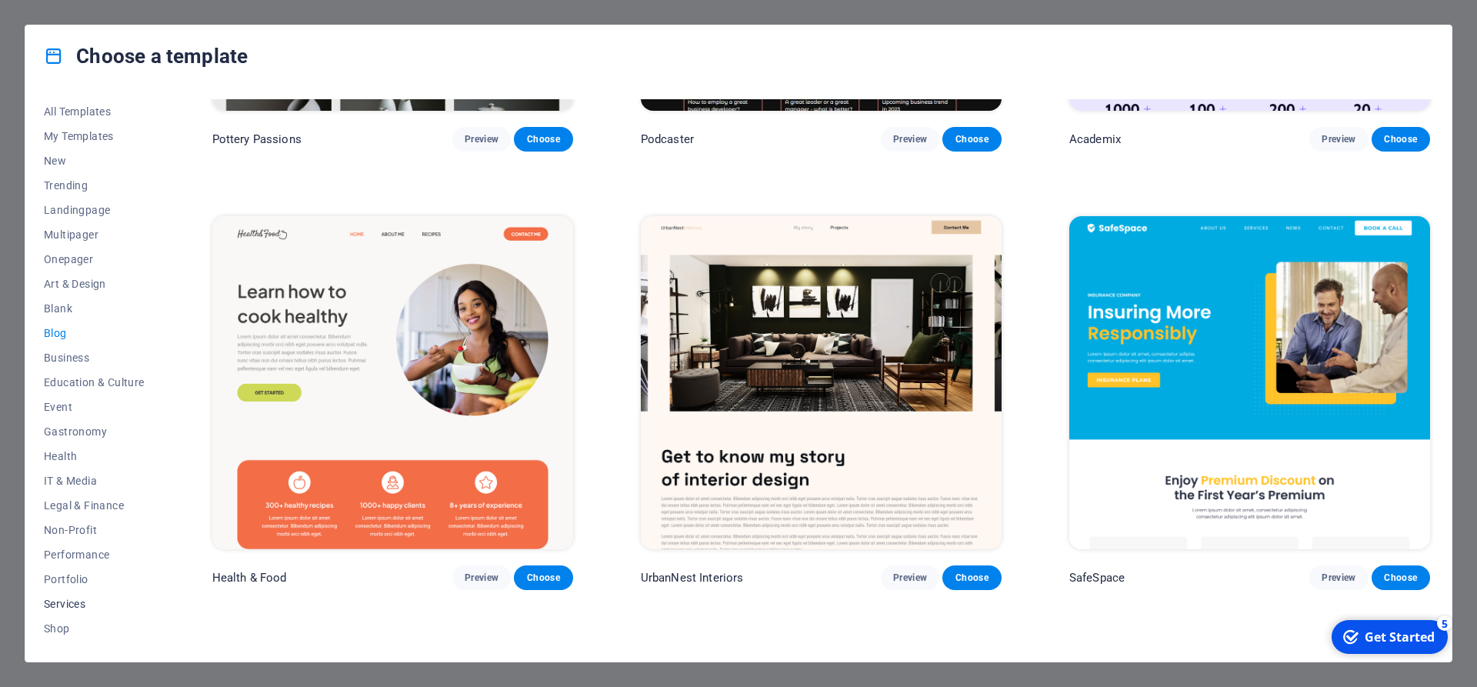
click at [66, 599] on span "Services" at bounding box center [94, 604] width 101 height 12
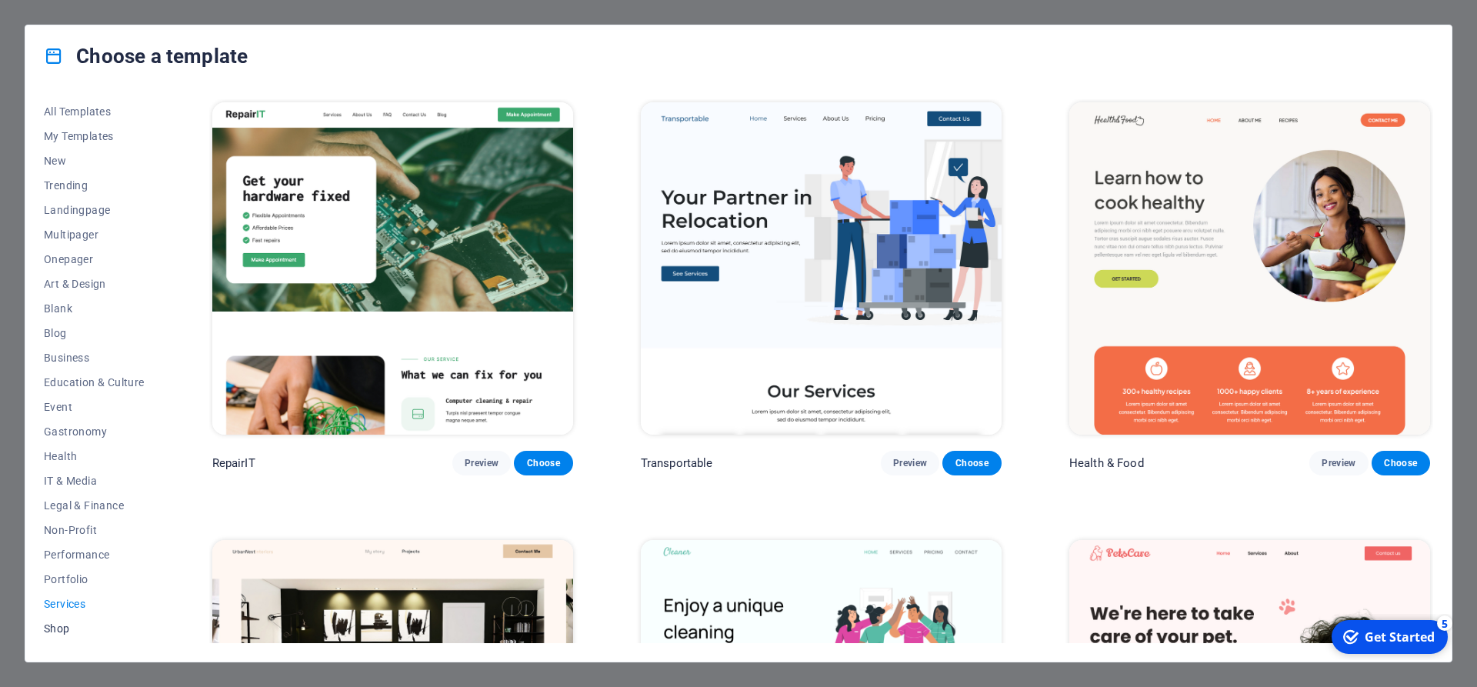
click at [65, 636] on button "Shop" at bounding box center [94, 628] width 101 height 25
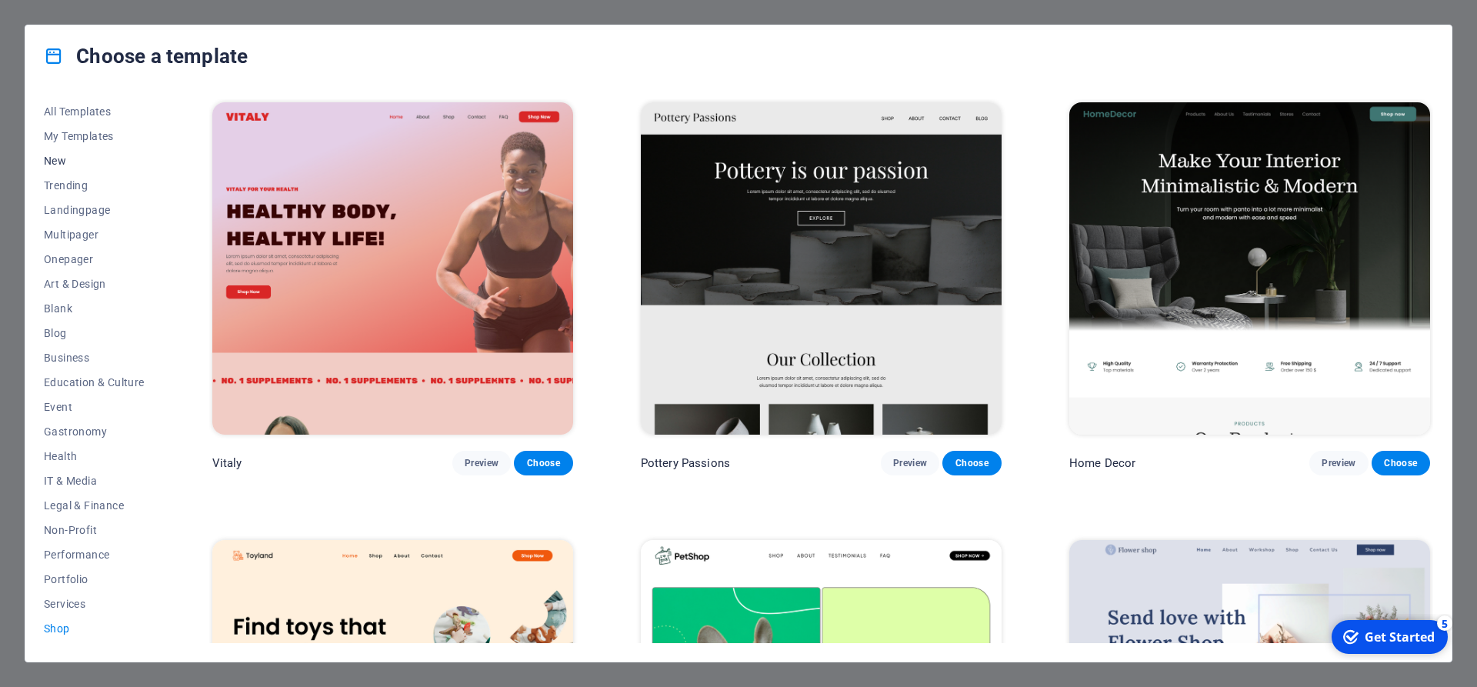
click at [68, 160] on span "New" at bounding box center [94, 161] width 101 height 12
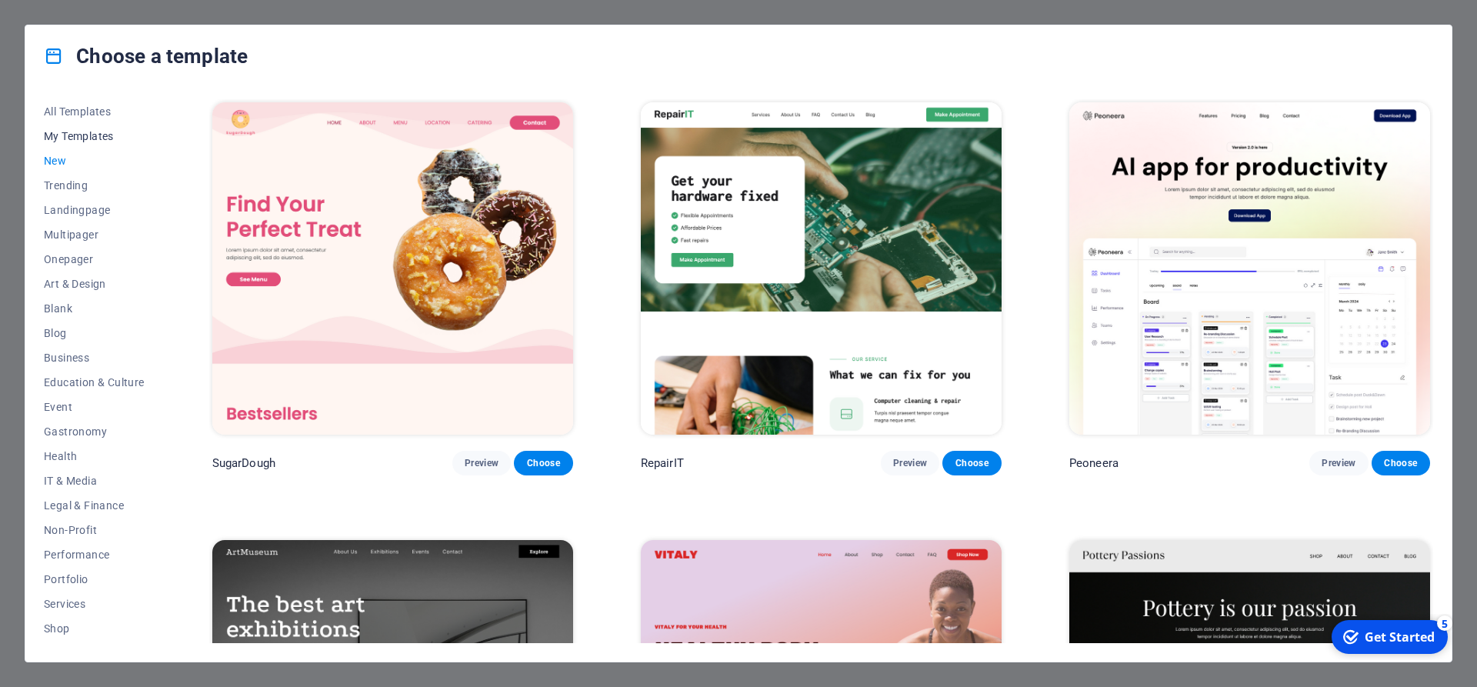
click at [82, 140] on span "My Templates" at bounding box center [94, 136] width 101 height 12
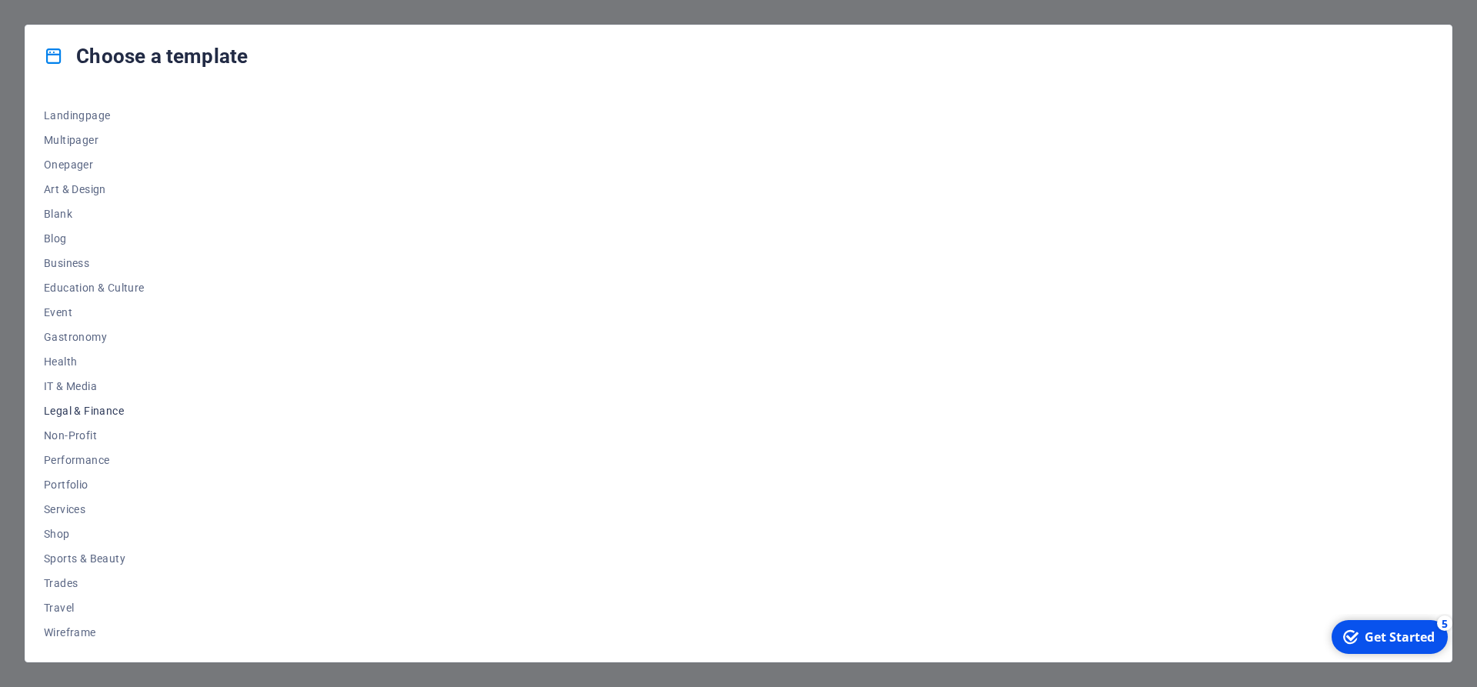
scroll to position [96, 0]
click at [86, 462] on span "Performance" at bounding box center [94, 458] width 101 height 12
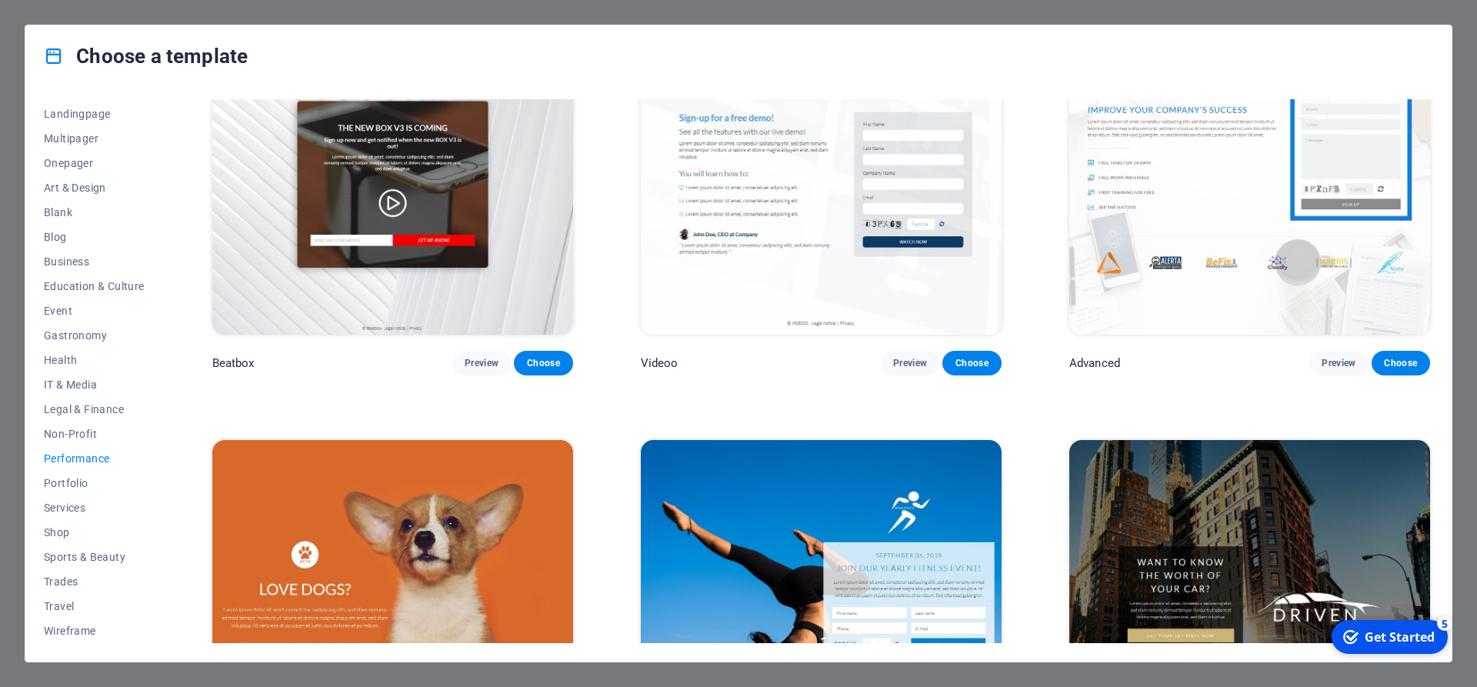
scroll to position [554, 0]
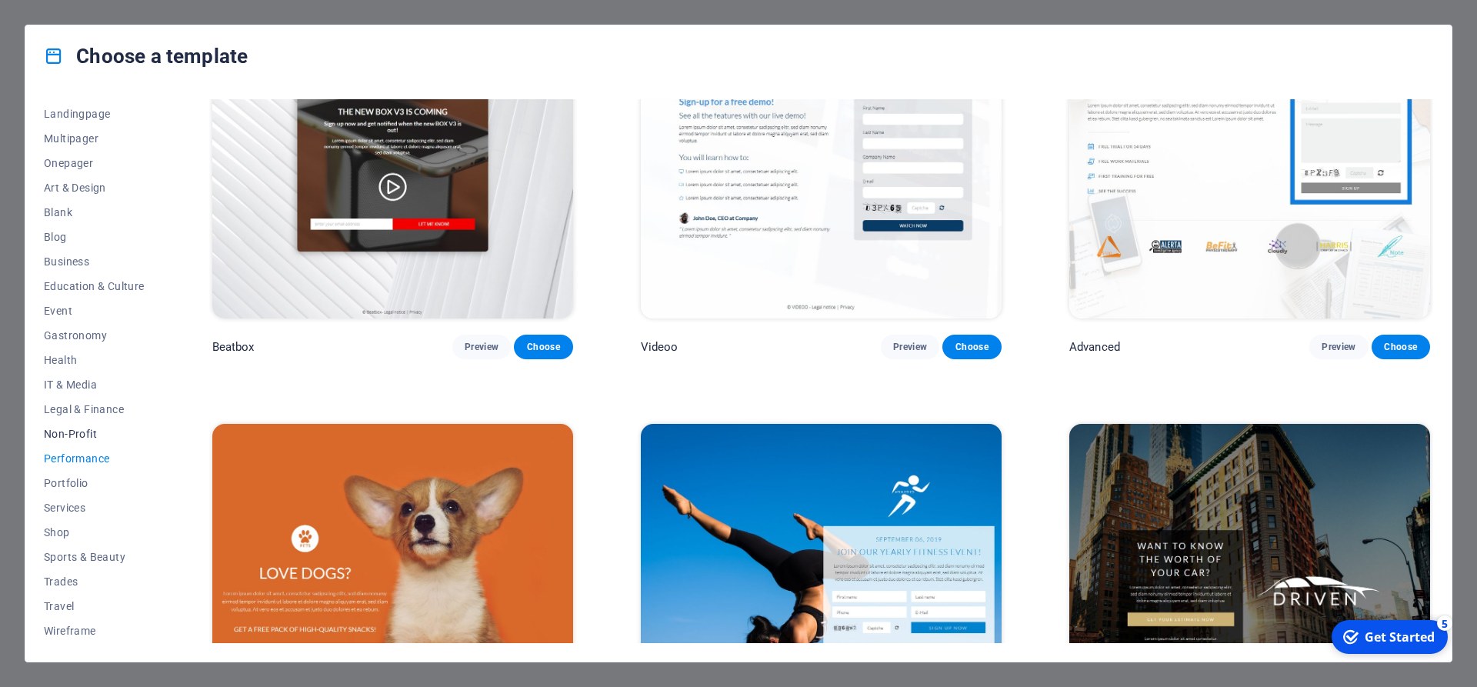
click at [94, 438] on span "Non-Profit" at bounding box center [94, 434] width 101 height 12
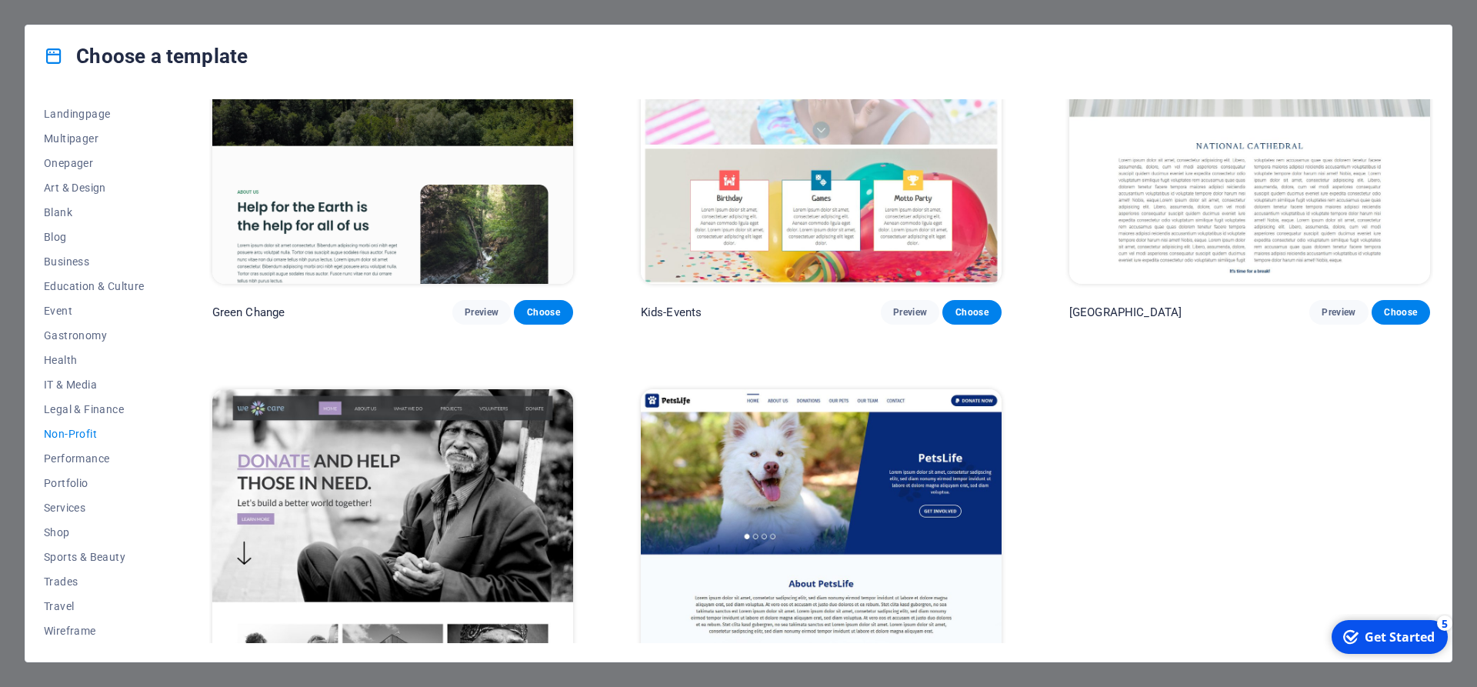
scroll to position [271, 0]
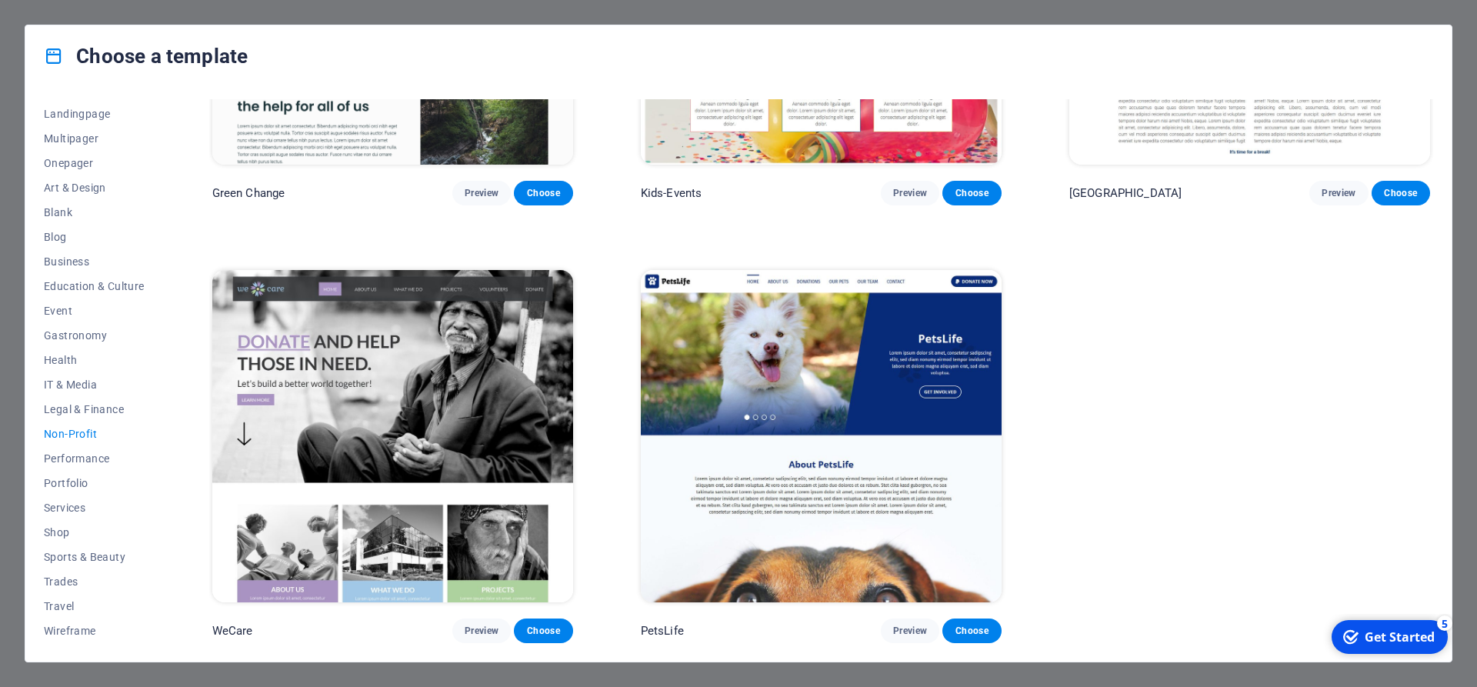
click at [431, 415] on img at bounding box center [392, 436] width 361 height 332
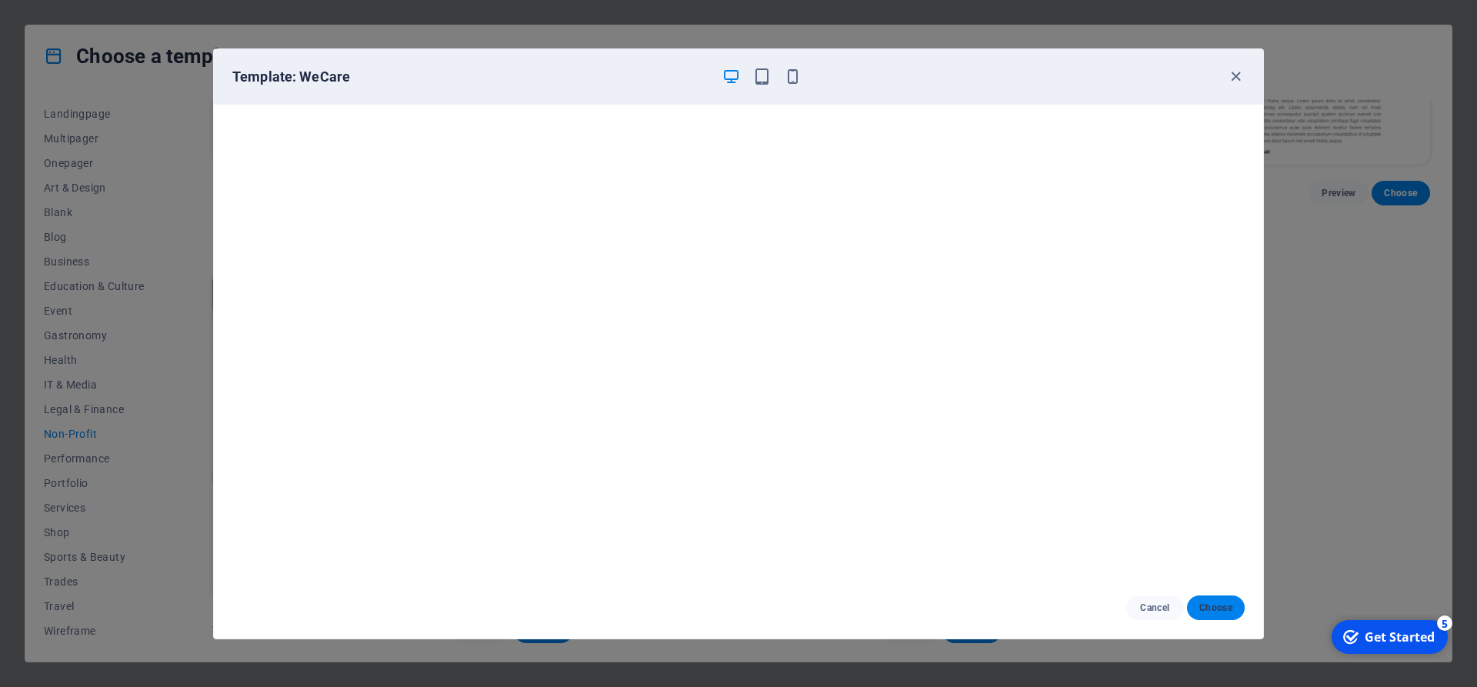
click at [1218, 612] on span "Choose" at bounding box center [1215, 608] width 33 height 12
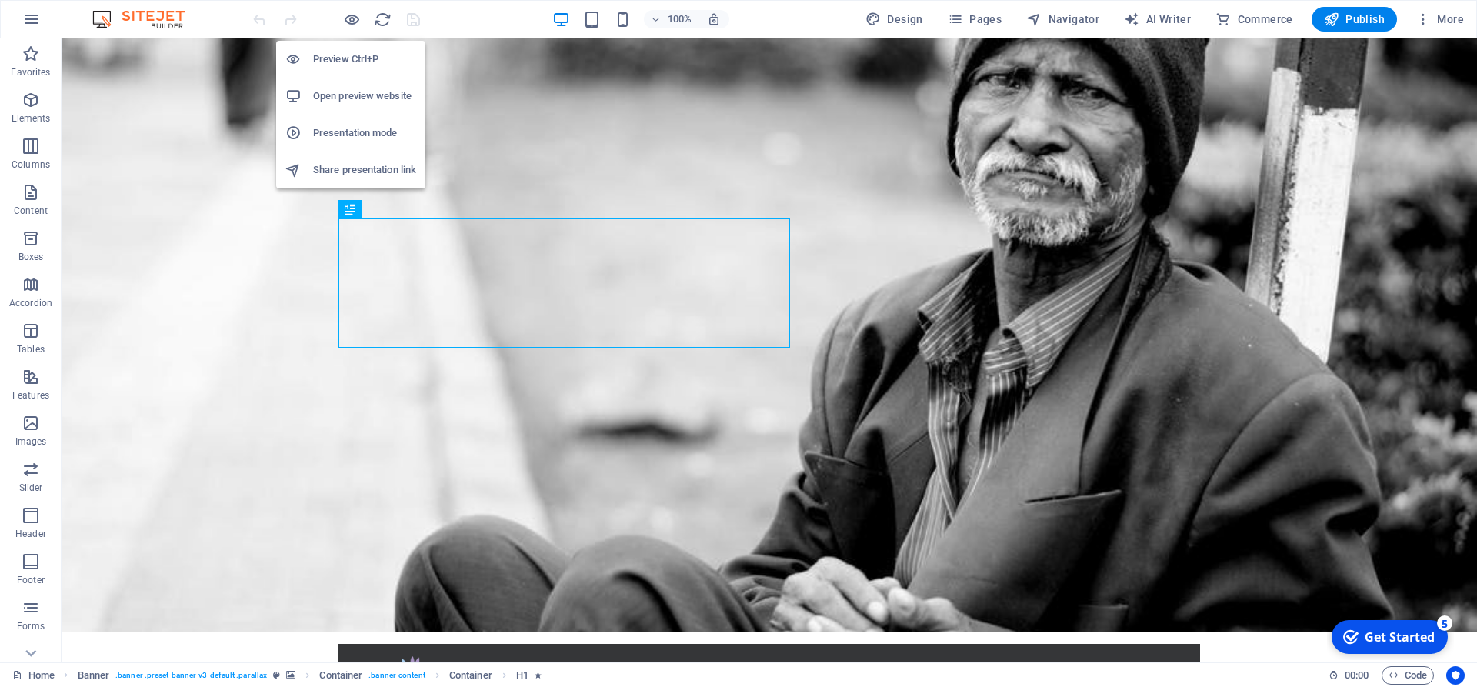
click at [349, 62] on h6 "Preview Ctrl+P" at bounding box center [364, 59] width 103 height 18
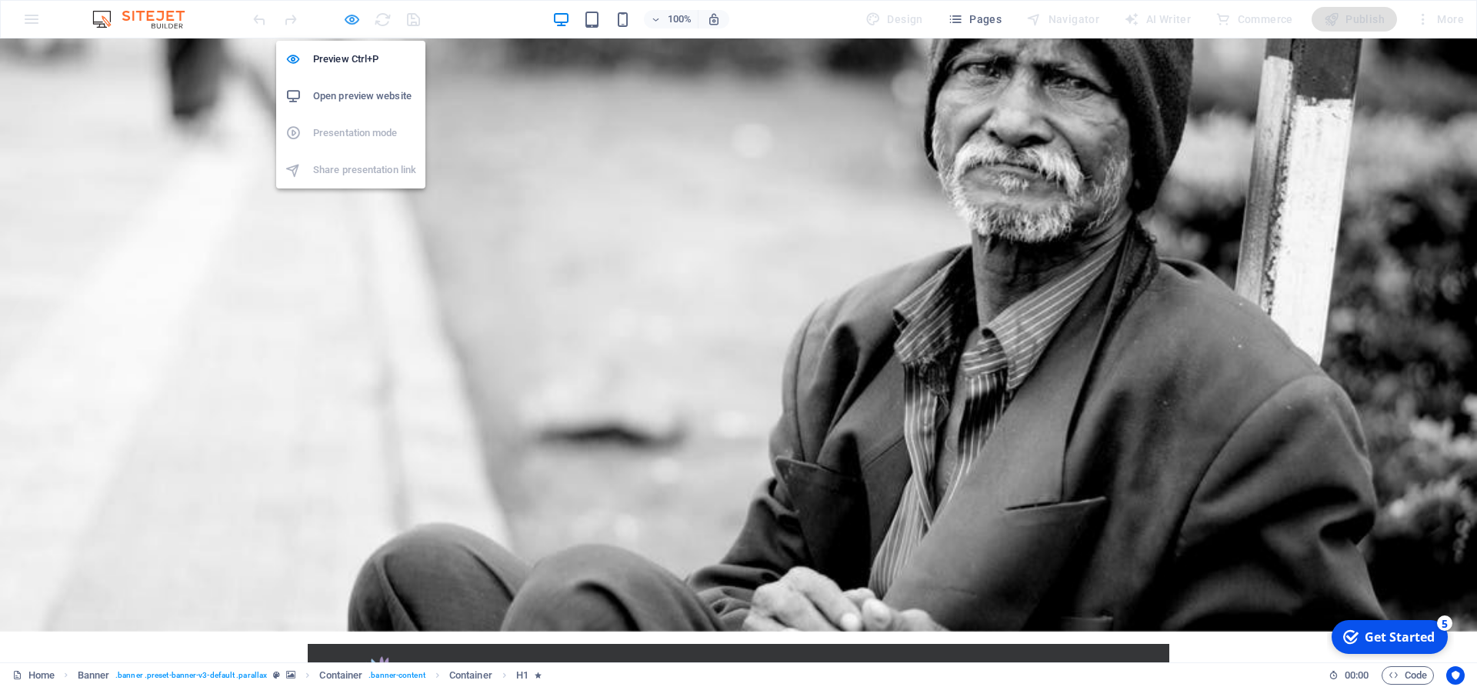
click at [348, 18] on icon "button" at bounding box center [352, 20] width 18 height 18
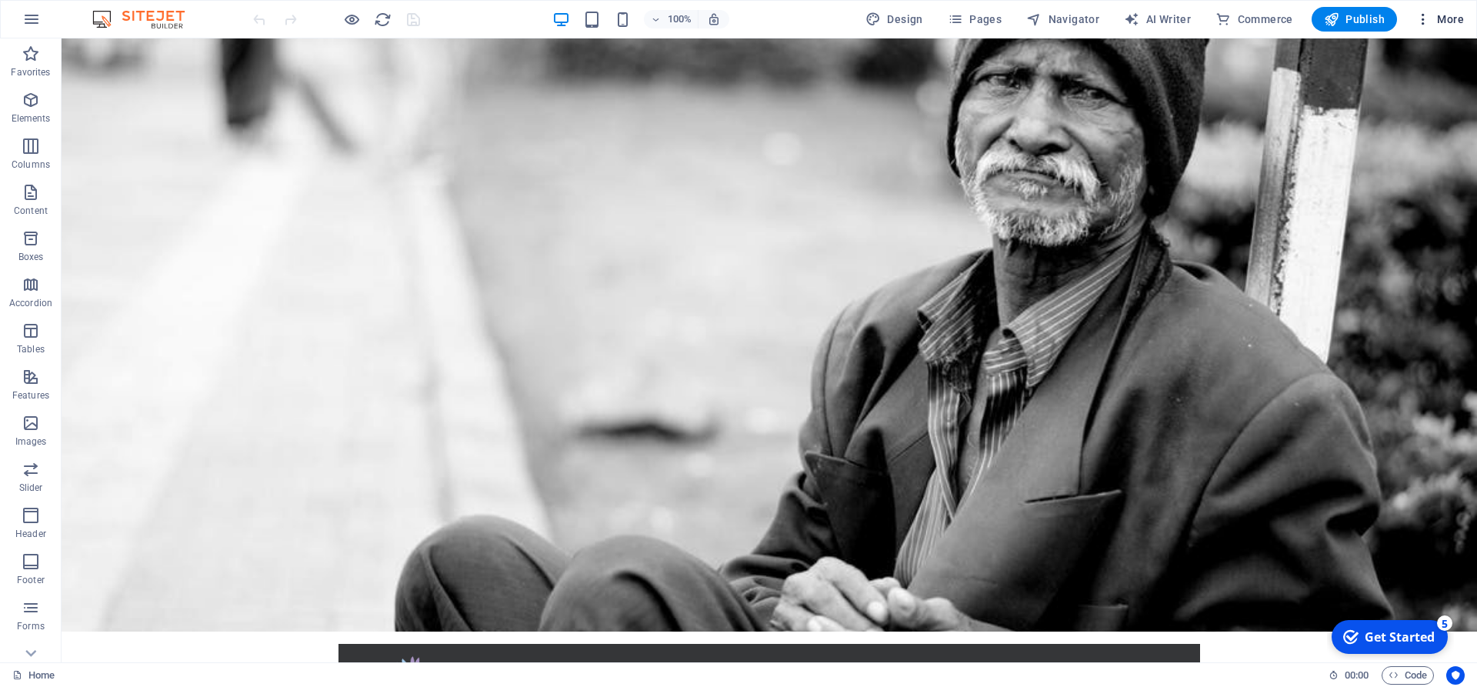
click at [1429, 18] on icon "button" at bounding box center [1423, 19] width 15 height 15
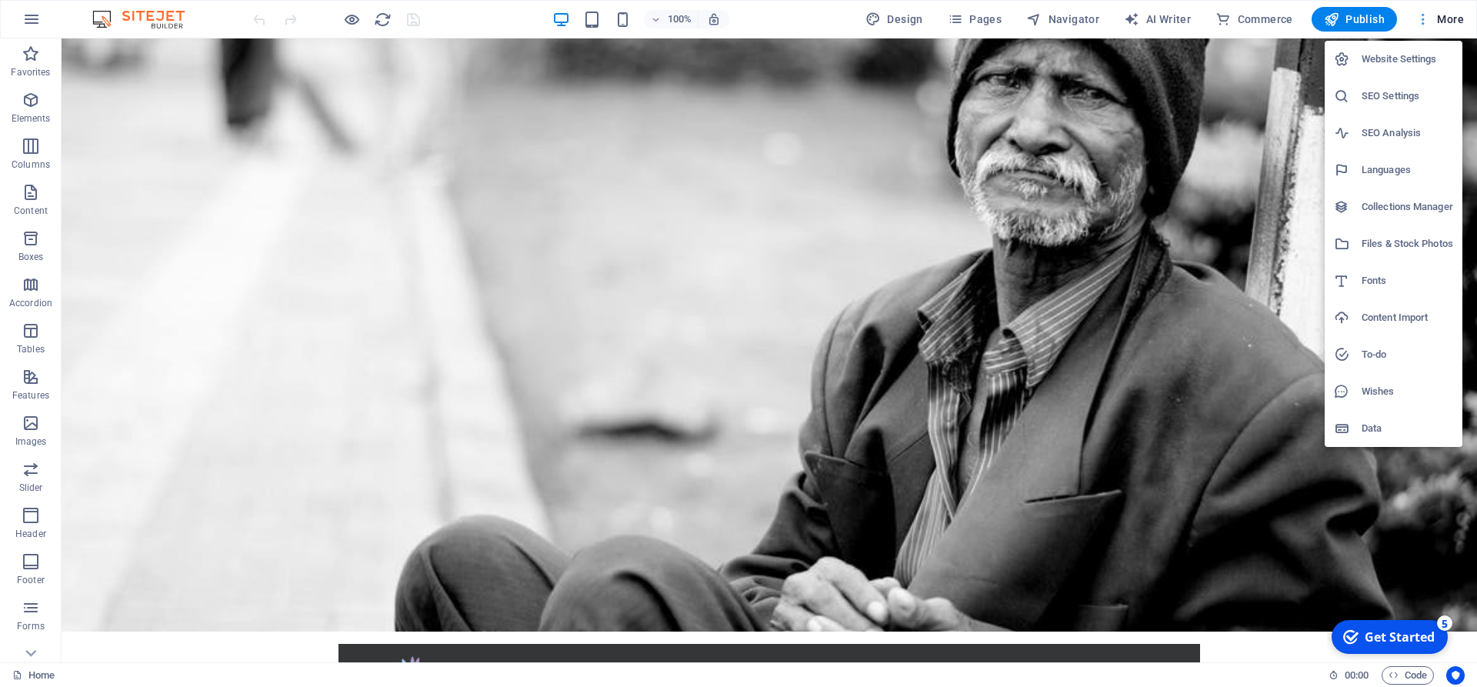
click at [1429, 18] on div at bounding box center [738, 343] width 1477 height 687
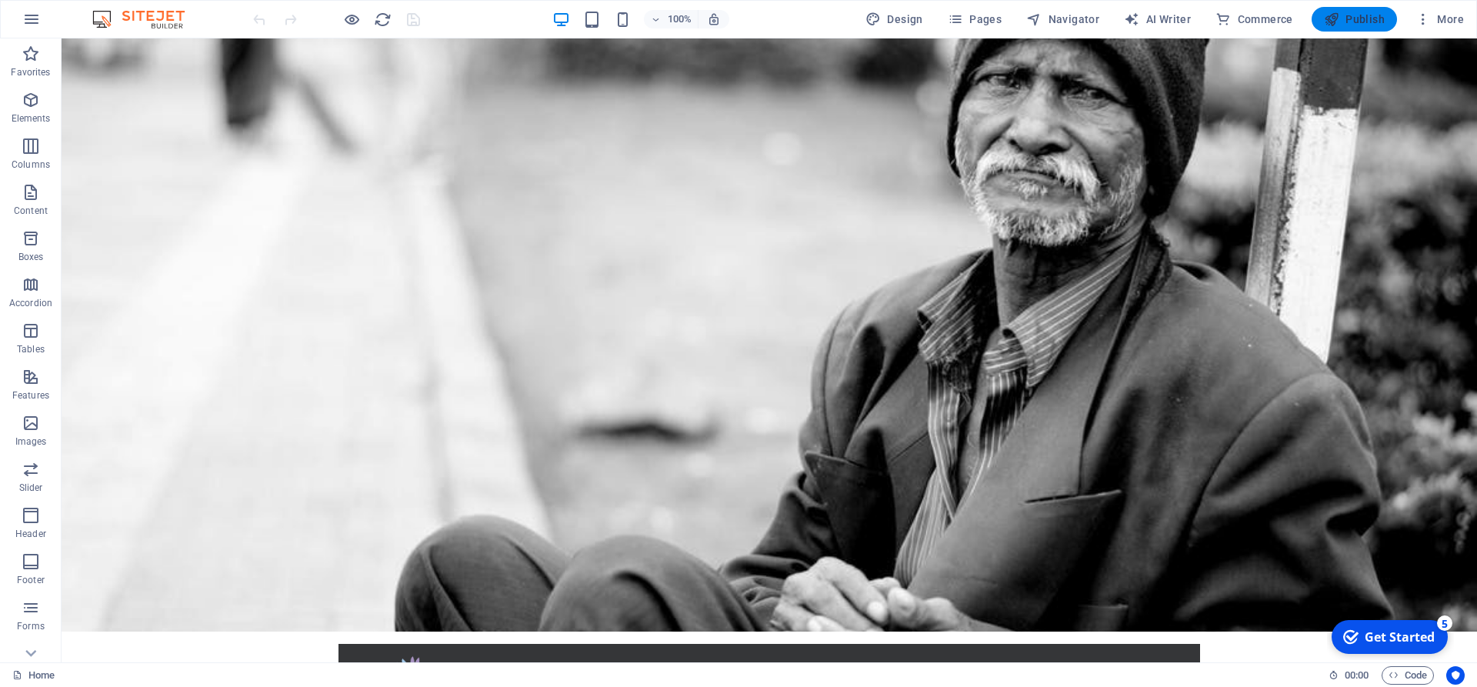
click at [1354, 8] on button "Publish" at bounding box center [1354, 19] width 85 height 25
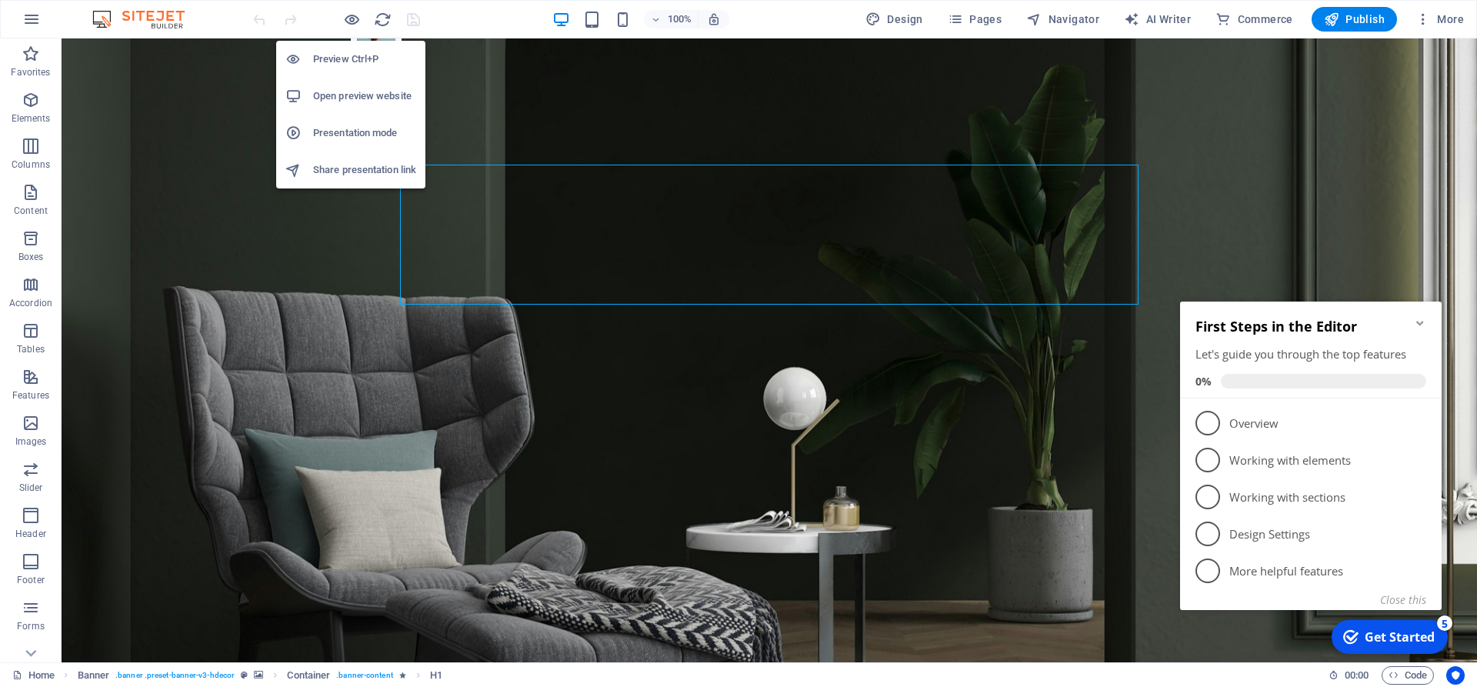
click at [351, 65] on h6 "Preview Ctrl+P" at bounding box center [364, 59] width 103 height 18
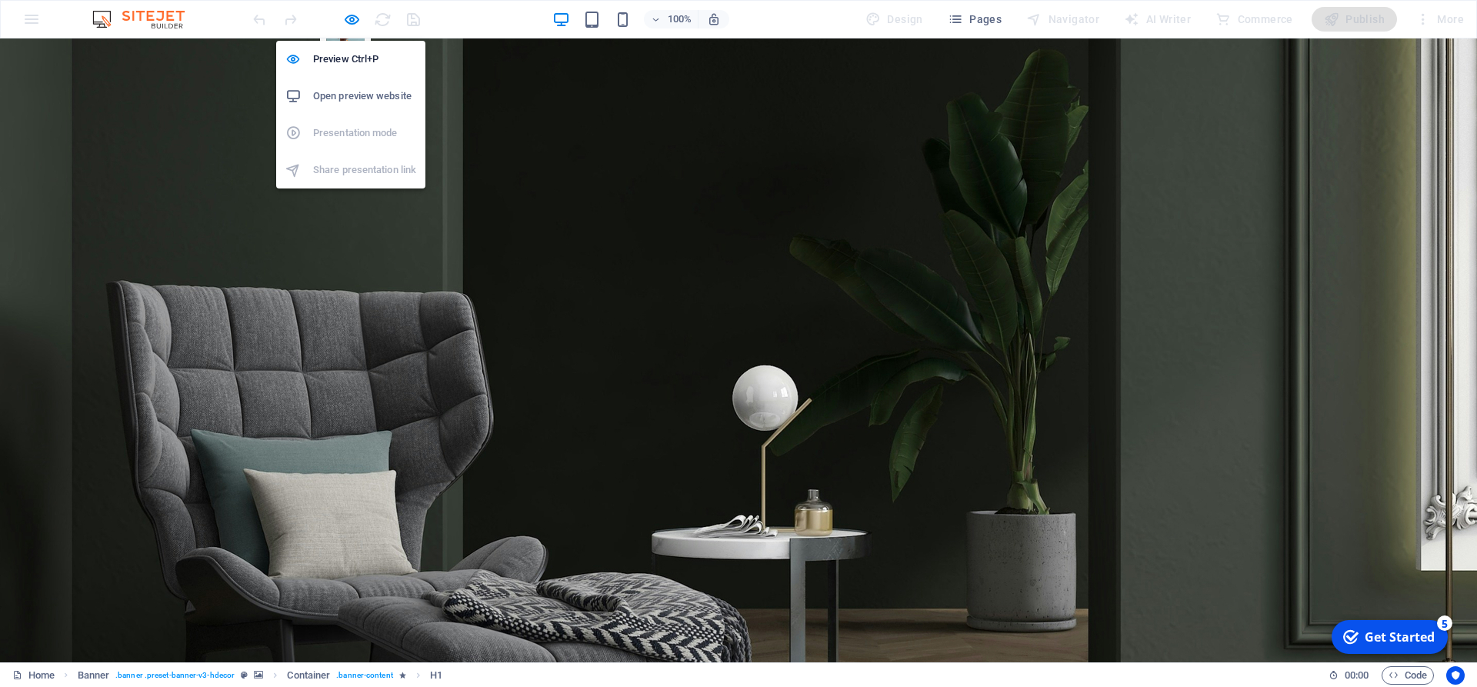
click at [372, 98] on h6 "Open preview website" at bounding box center [364, 96] width 103 height 18
